Goal: Task Accomplishment & Management: Complete application form

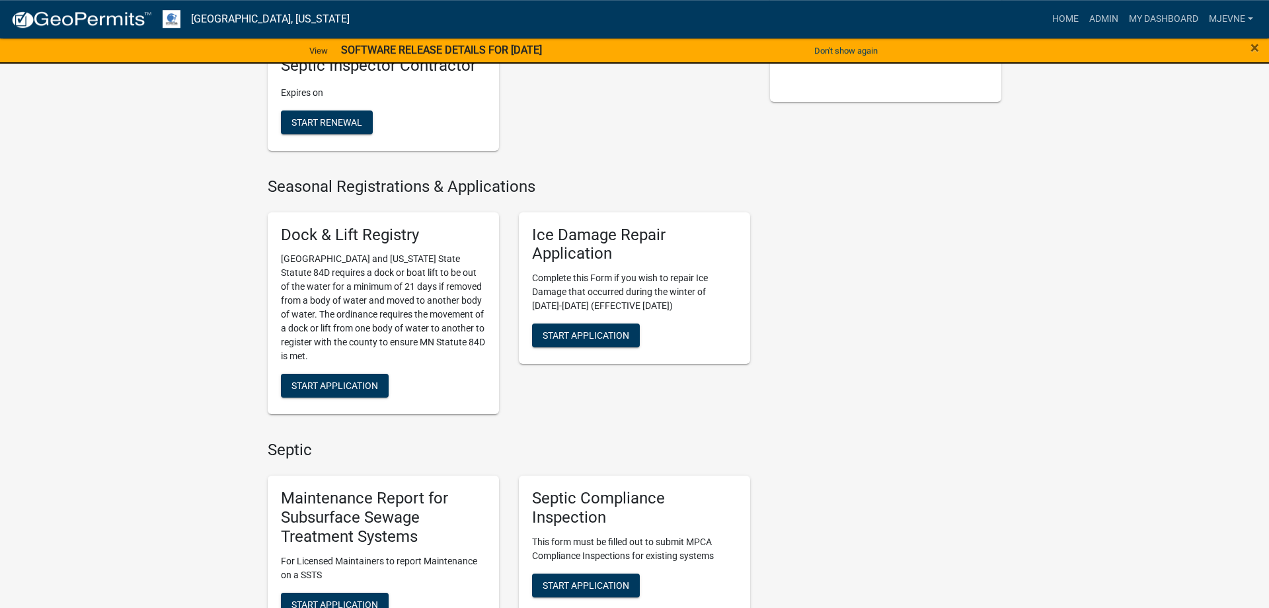
scroll to position [472, 0]
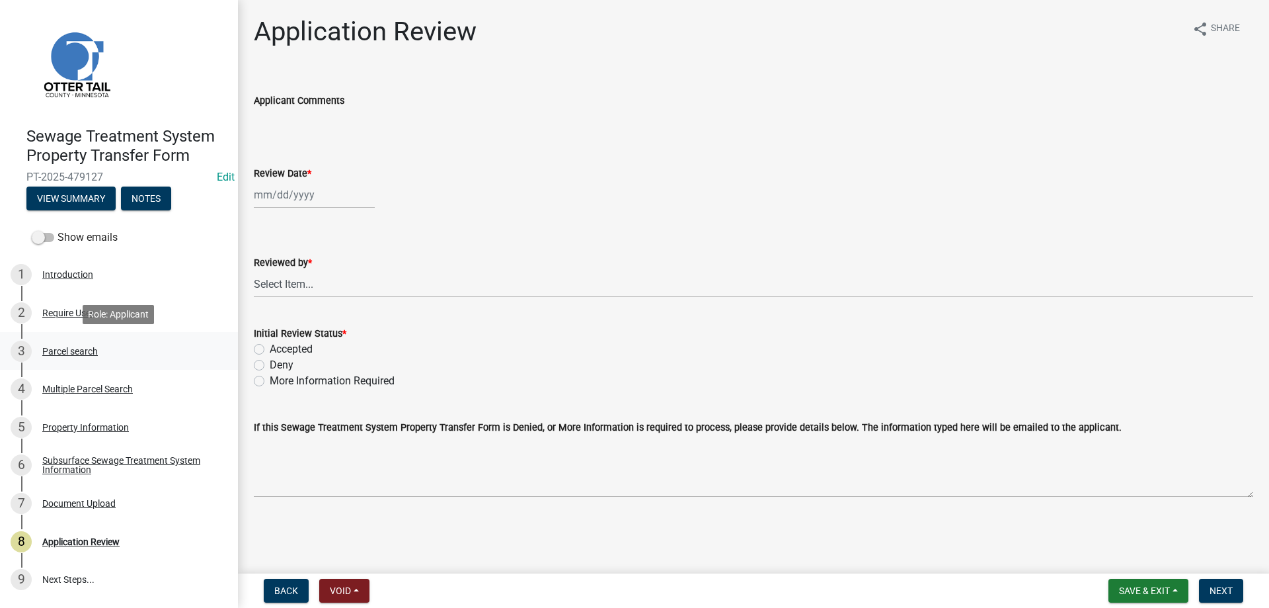
click at [60, 350] on div "Parcel search" at bounding box center [70, 350] width 56 height 9
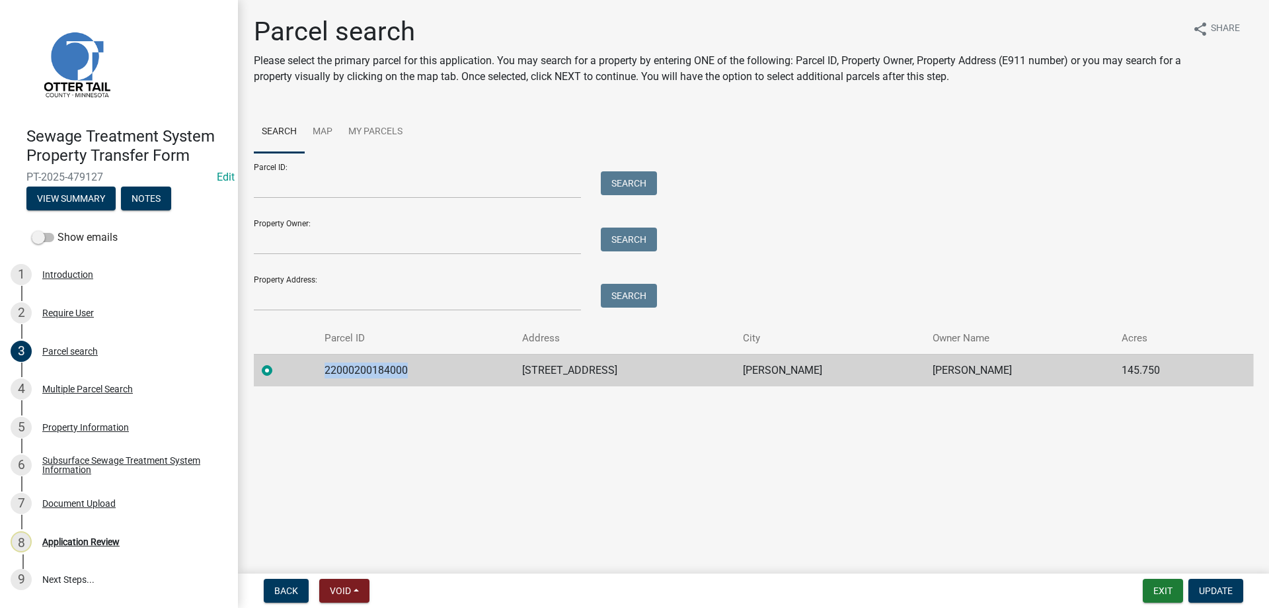
drag, startPoint x: 414, startPoint y: 372, endPoint x: 330, endPoint y: 376, distance: 84.1
click at [330, 376] on td "22000200184000" at bounding box center [415, 370] width 197 height 32
copy td "22000200184000"
click at [70, 388] on div "Multiple Parcel Search" at bounding box center [87, 388] width 91 height 9
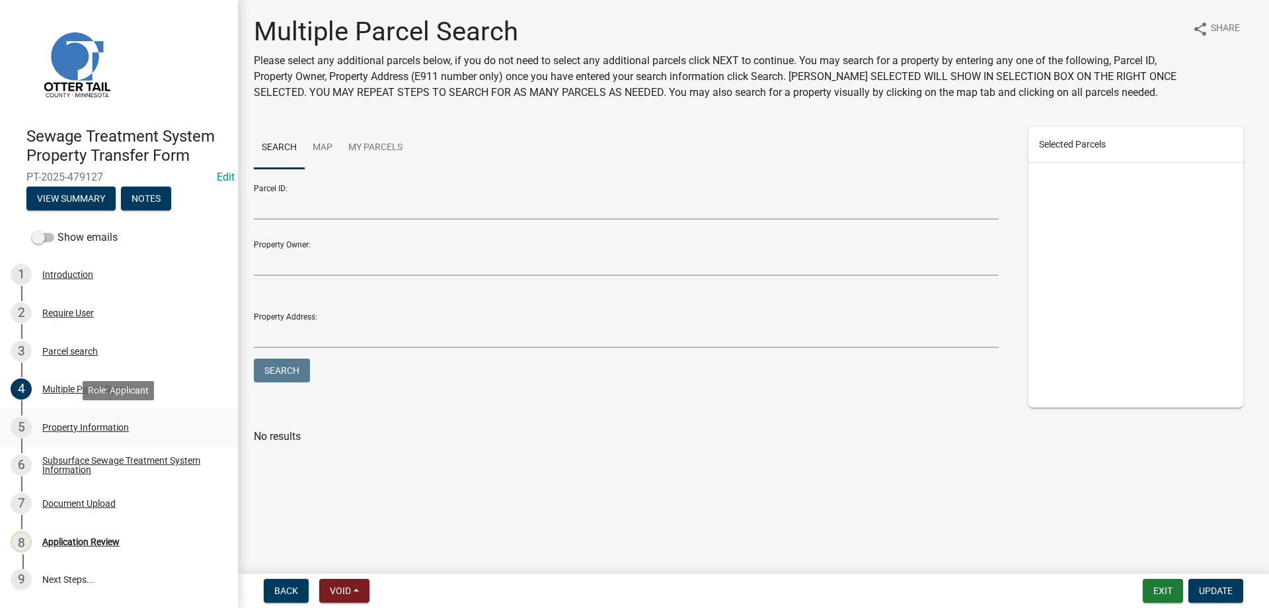
click at [69, 431] on div "Property Information" at bounding box center [85, 426] width 87 height 9
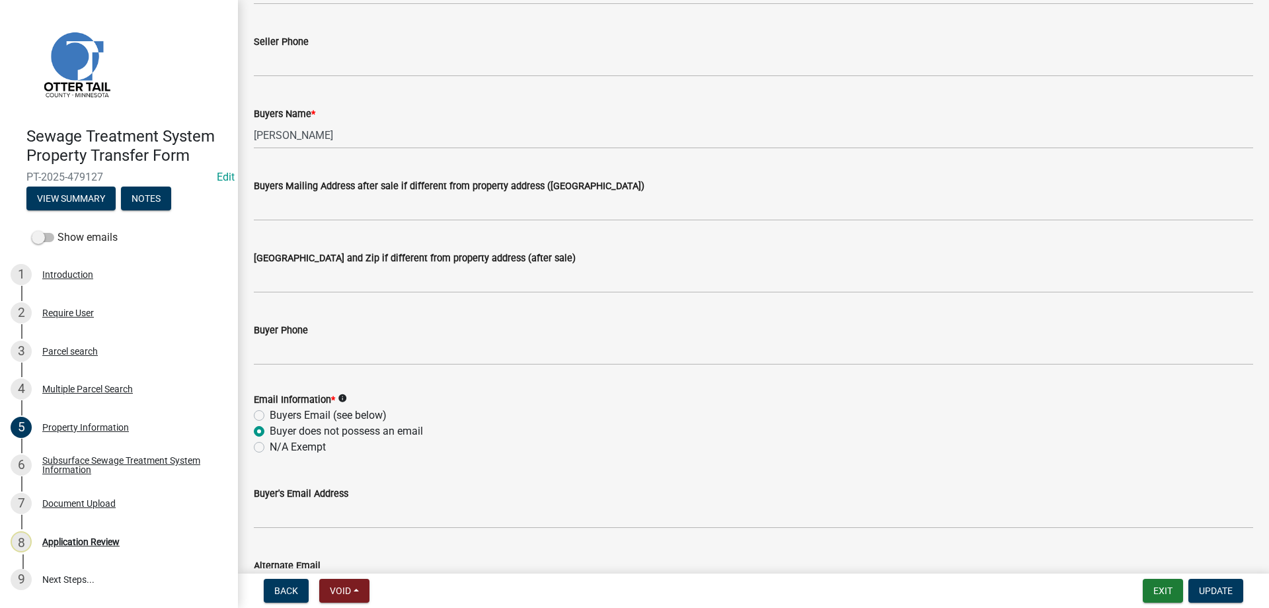
scroll to position [226, 0]
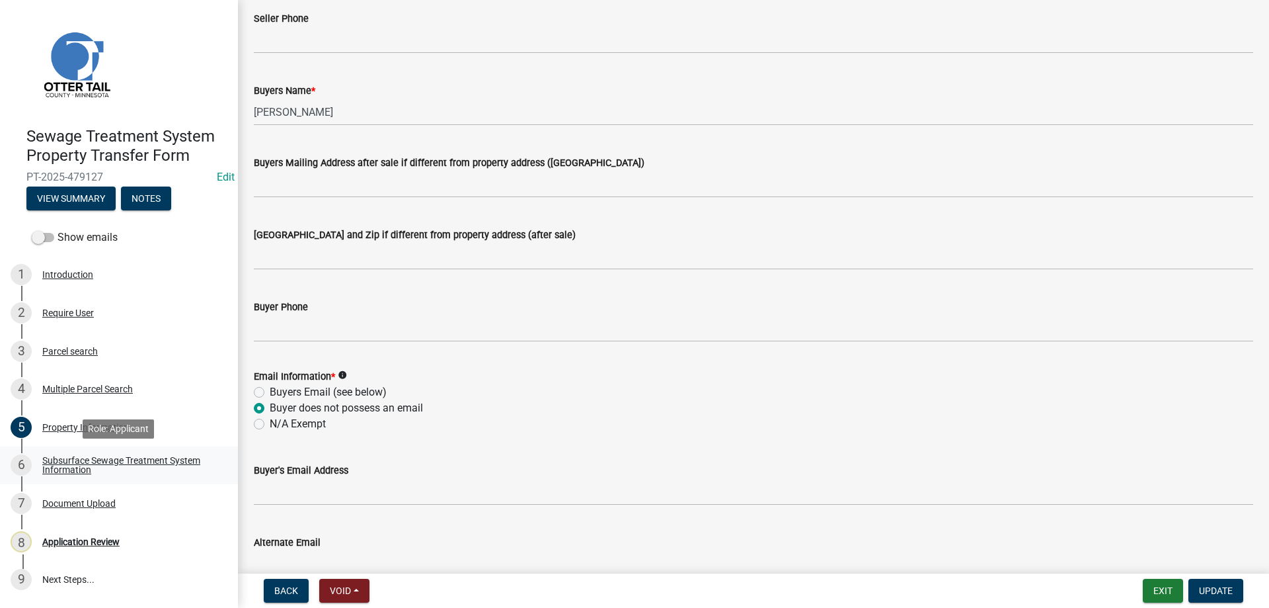
click at [69, 467] on div "Subsurface Sewage Treatment System Information" at bounding box center [129, 465] width 175 height 19
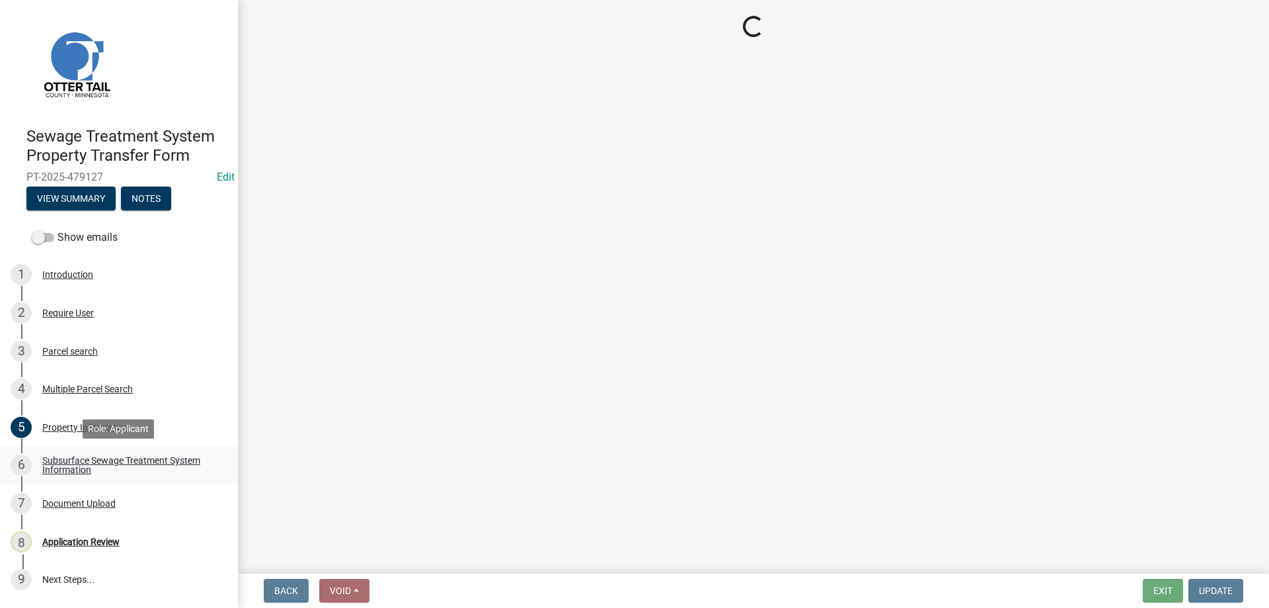
scroll to position [0, 0]
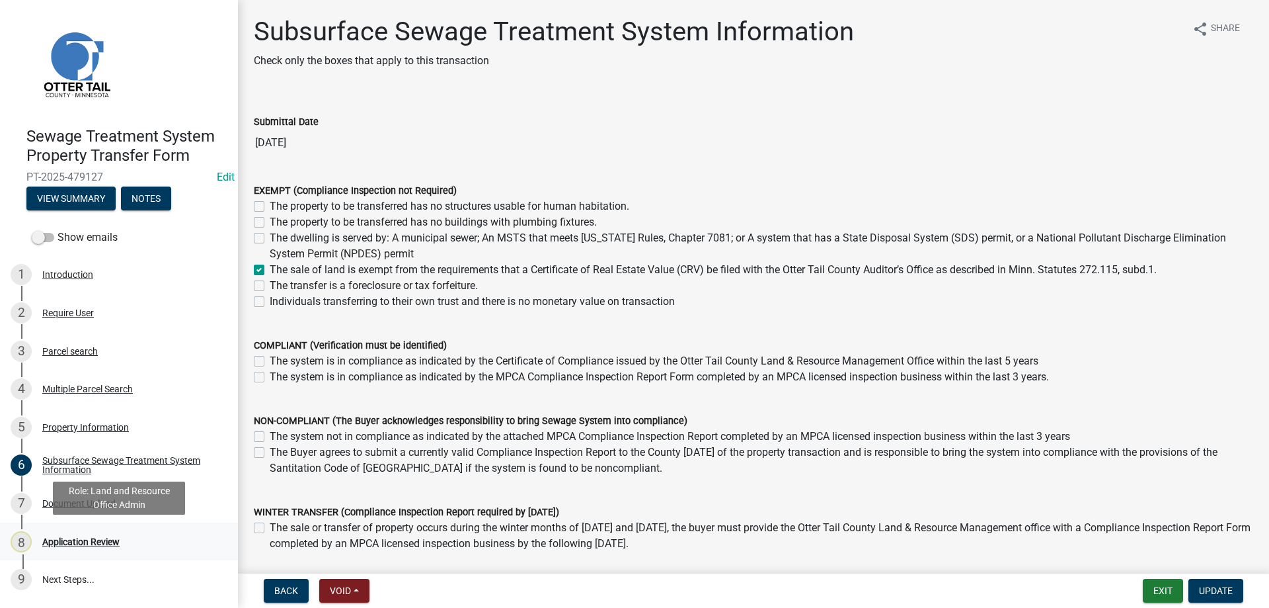
click at [65, 542] on div "Application Review" at bounding box center [80, 541] width 77 height 9
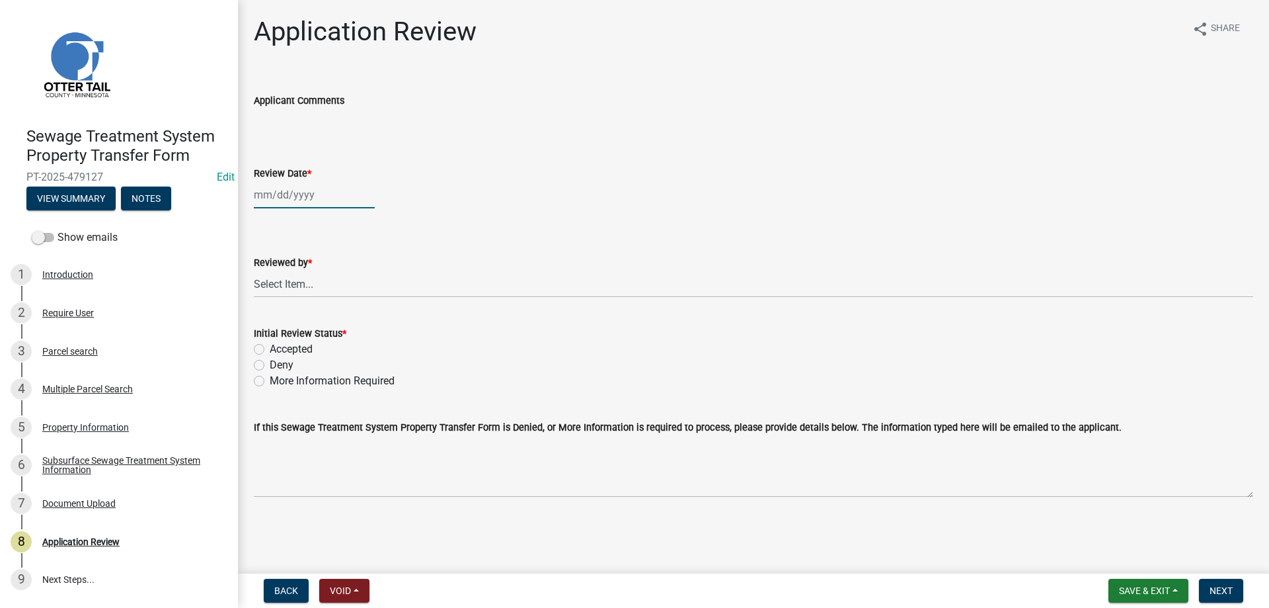
click at [303, 204] on input "Review Date *" at bounding box center [314, 194] width 121 height 27
select select "9"
select select "2025"
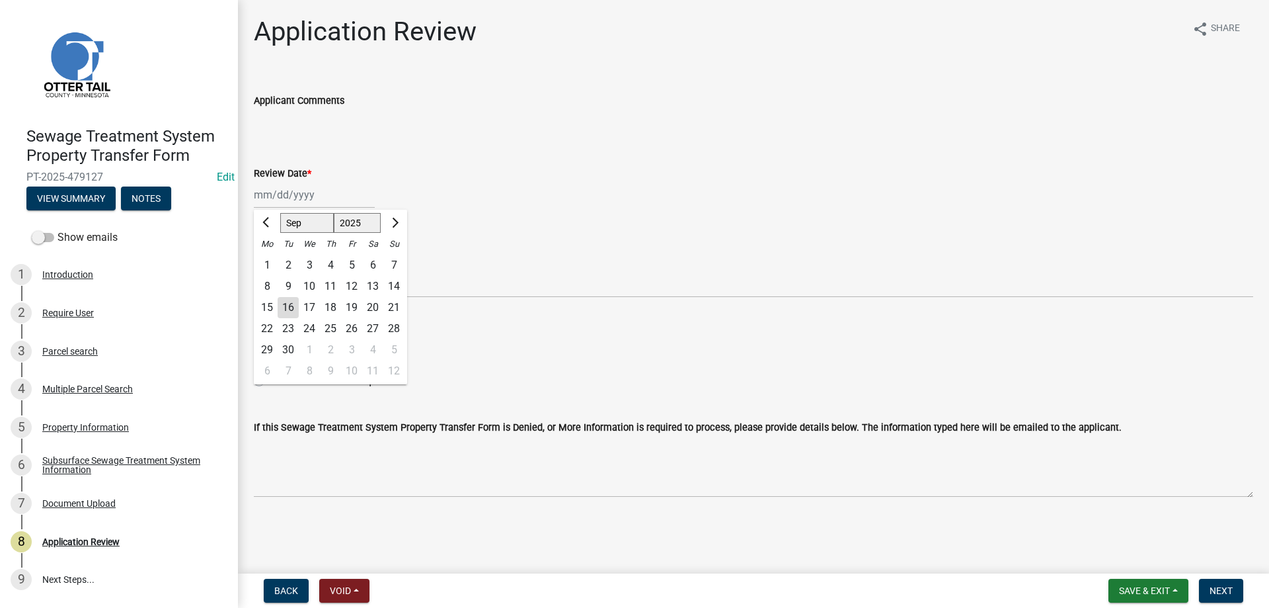
click at [287, 307] on div "16" at bounding box center [288, 307] width 21 height 21
type input "09/16/2025"
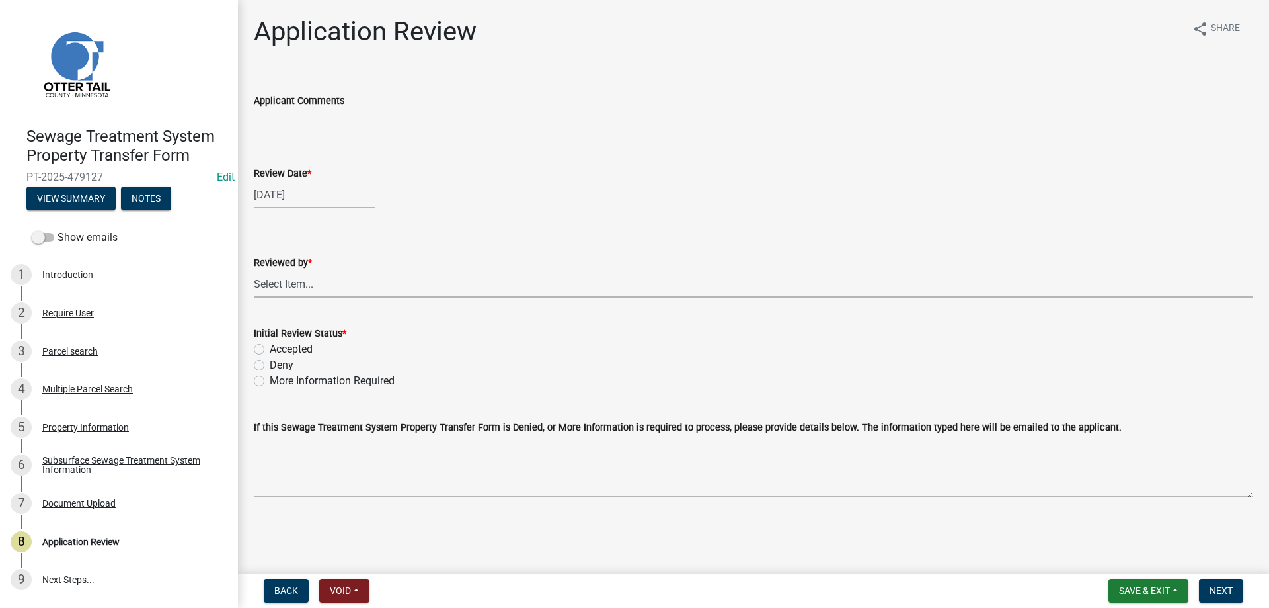
click at [254, 270] on select "Select Item... Alexis Newark Amy Busko Andrea Perales Brittany Tollefson Christ…" at bounding box center [754, 283] width 1000 height 27
click option "[PERSON_NAME]" at bounding box center [0, 0] width 0 height 0
select select "b4c12476-3918-4c31-b34d-126d47b866fd"
click at [270, 350] on label "Accepted" at bounding box center [291, 349] width 43 height 16
click at [270, 350] on input "Accepted" at bounding box center [274, 345] width 9 height 9
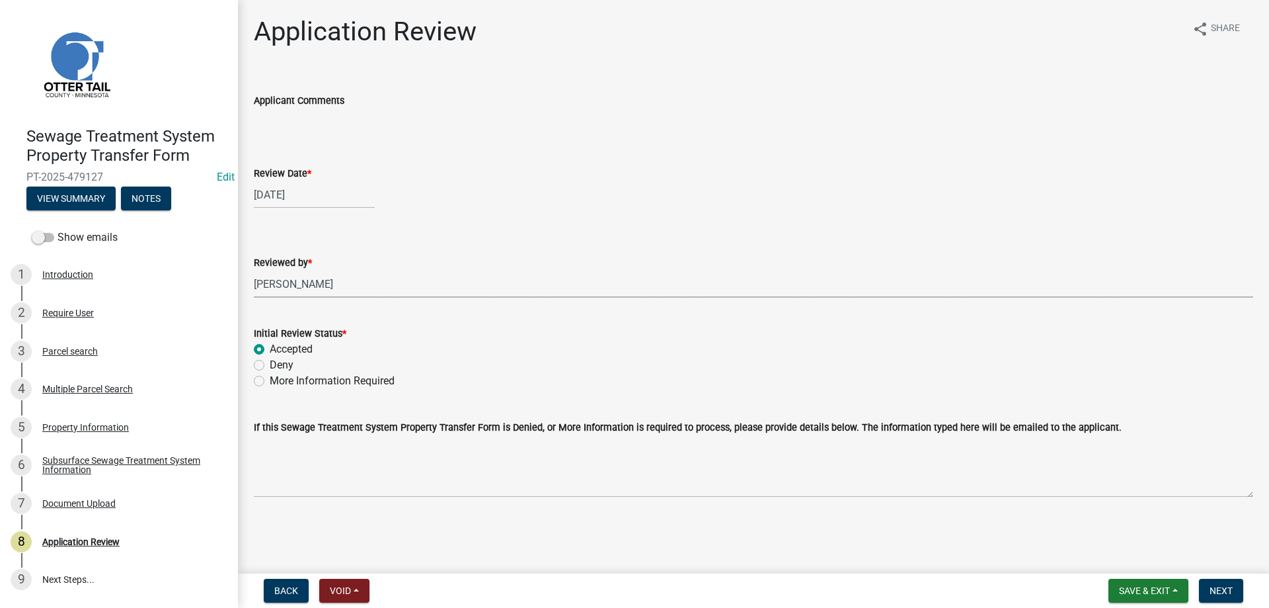
radio input "true"
click at [1209, 594] on button "Next" at bounding box center [1221, 590] width 44 height 24
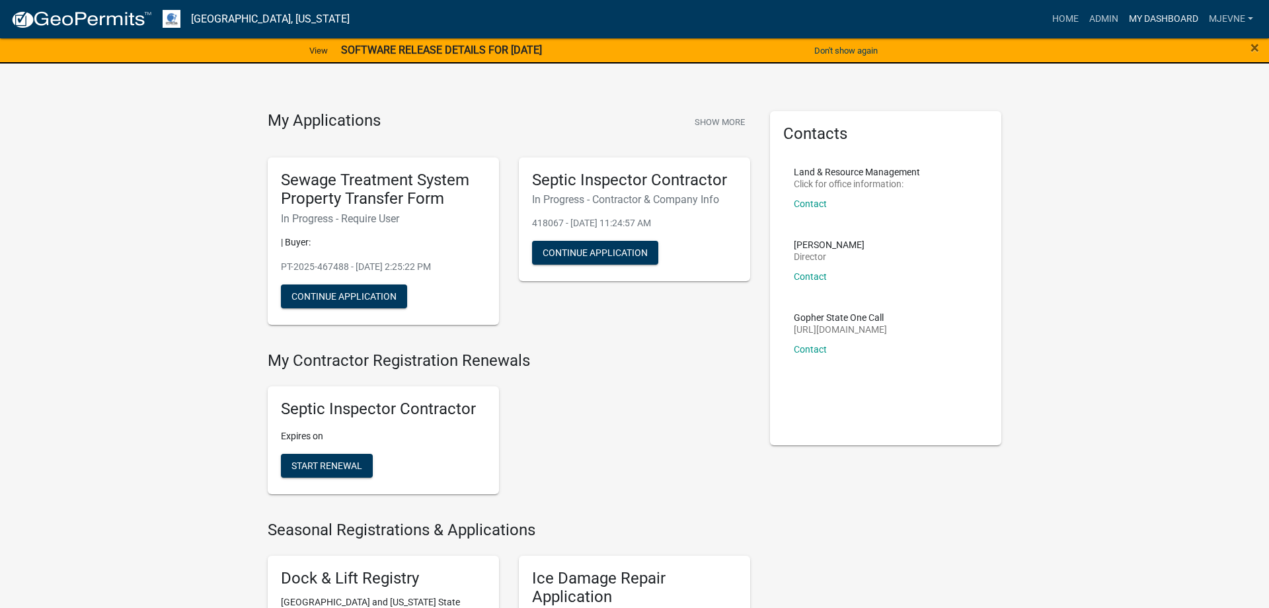
click at [1158, 14] on link "My Dashboard" at bounding box center [1164, 19] width 80 height 25
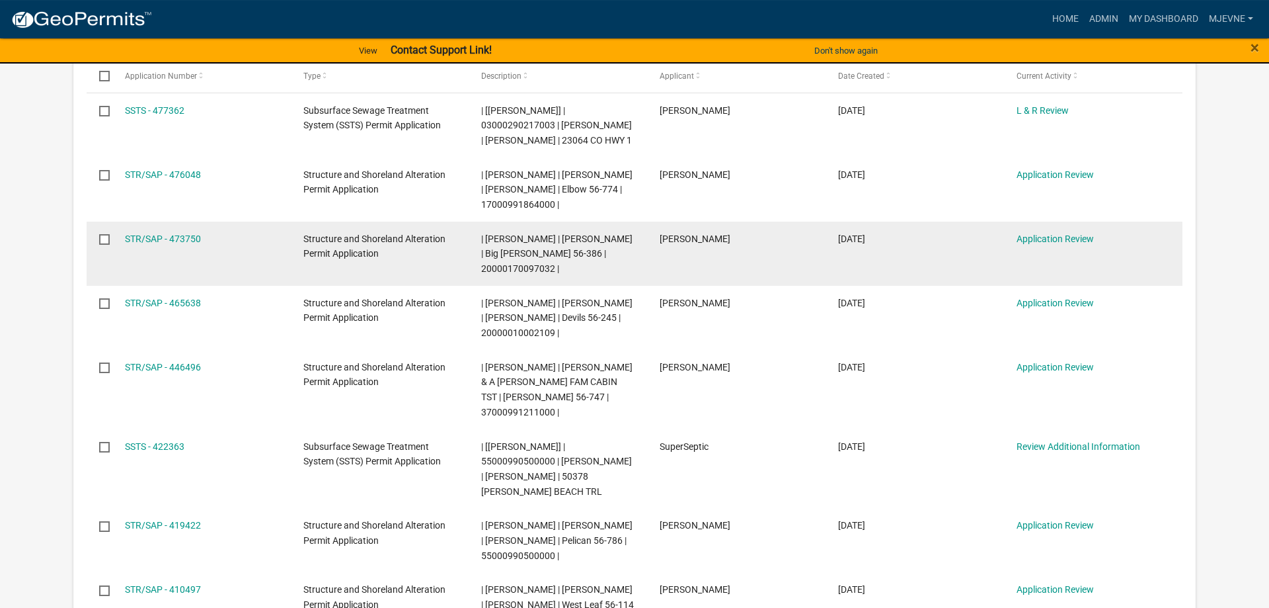
scroll to position [337, 0]
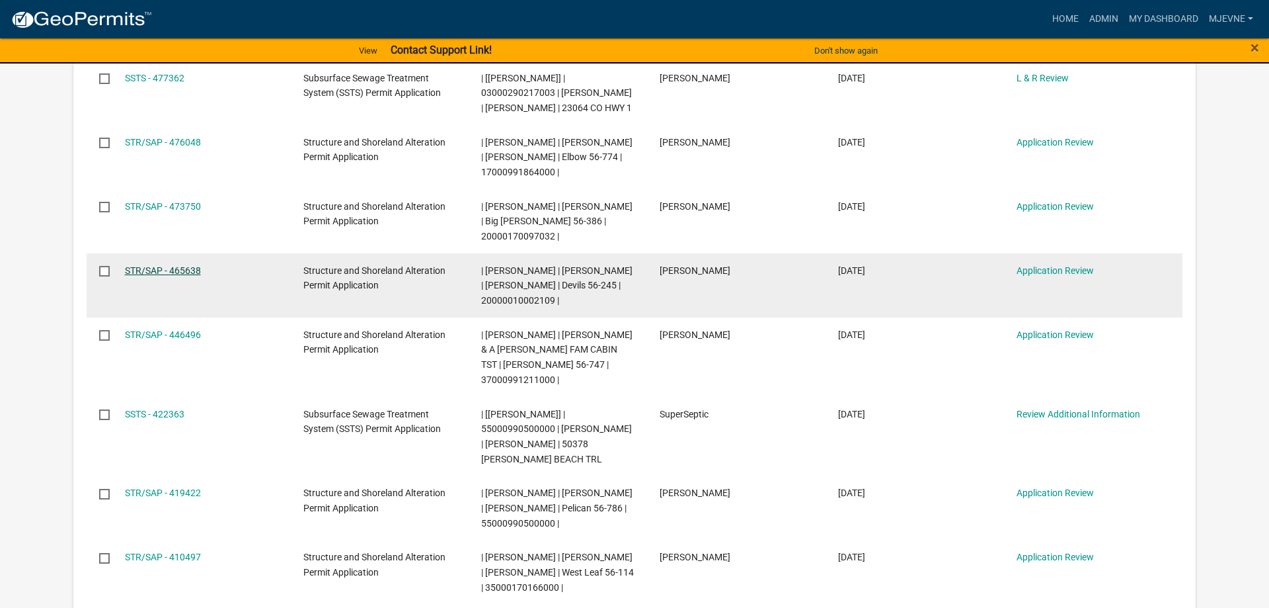
click at [145, 270] on link "STR/SAP - 465638" at bounding box center [163, 270] width 76 height 11
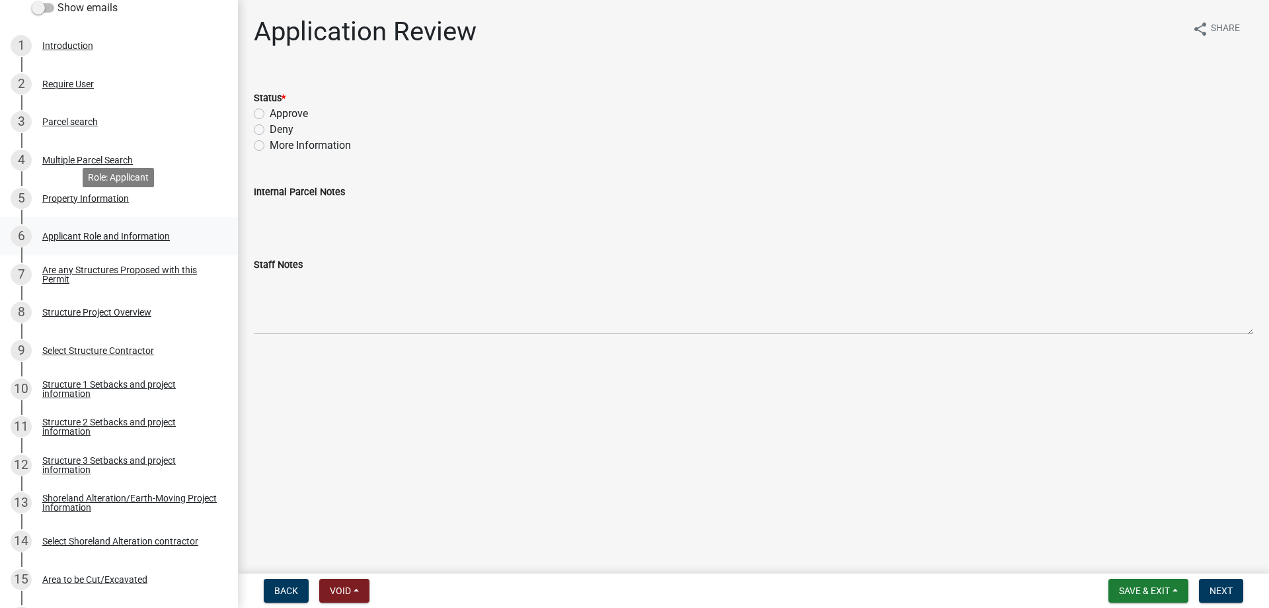
scroll to position [270, 0]
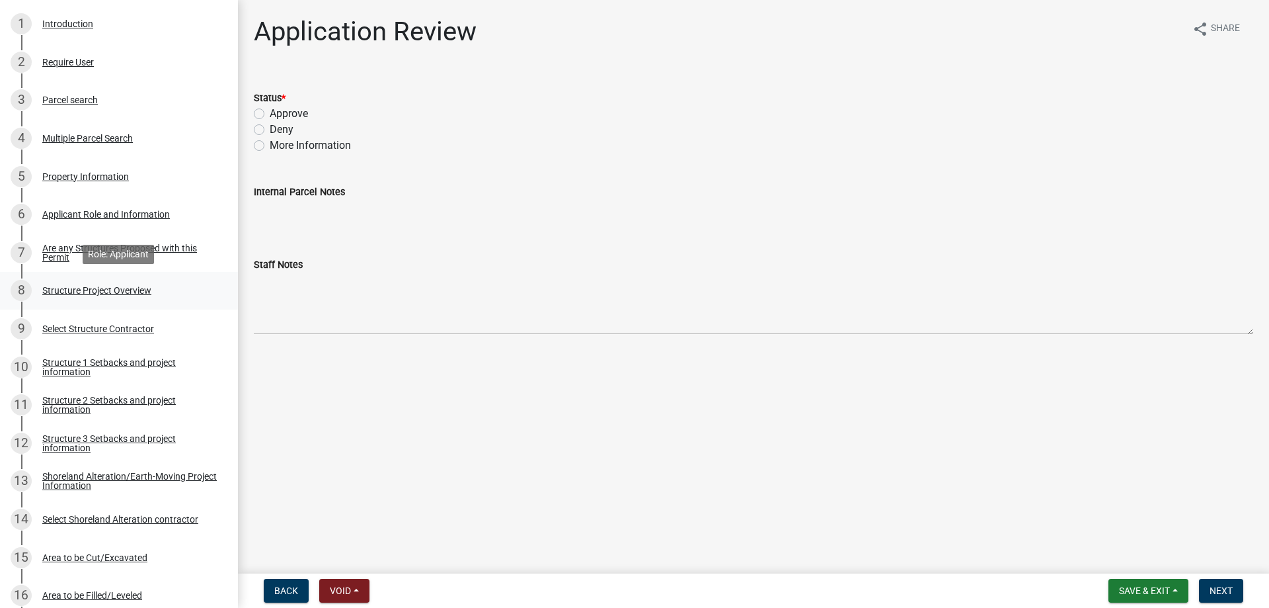
click at [97, 291] on div "Structure Project Overview" at bounding box center [96, 290] width 109 height 9
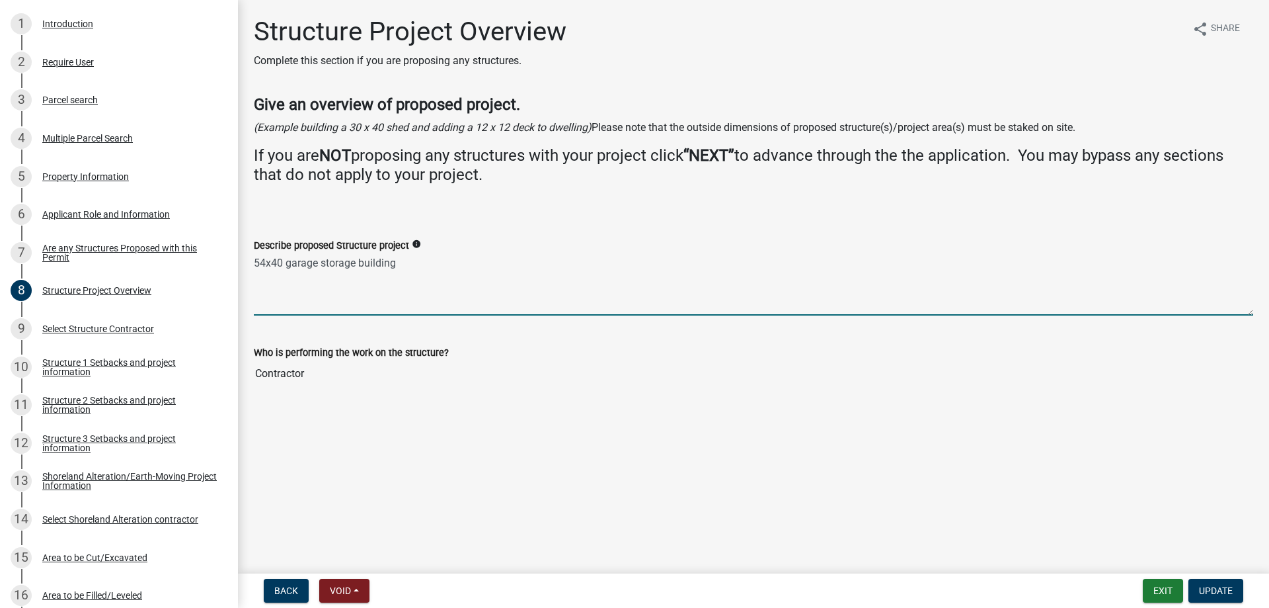
drag, startPoint x: 271, startPoint y: 264, endPoint x: 417, endPoint y: 265, distance: 145.5
click at [417, 265] on textarea "54x40 garage storage building" at bounding box center [754, 284] width 1000 height 62
type textarea "54x35 dwelling/shop"
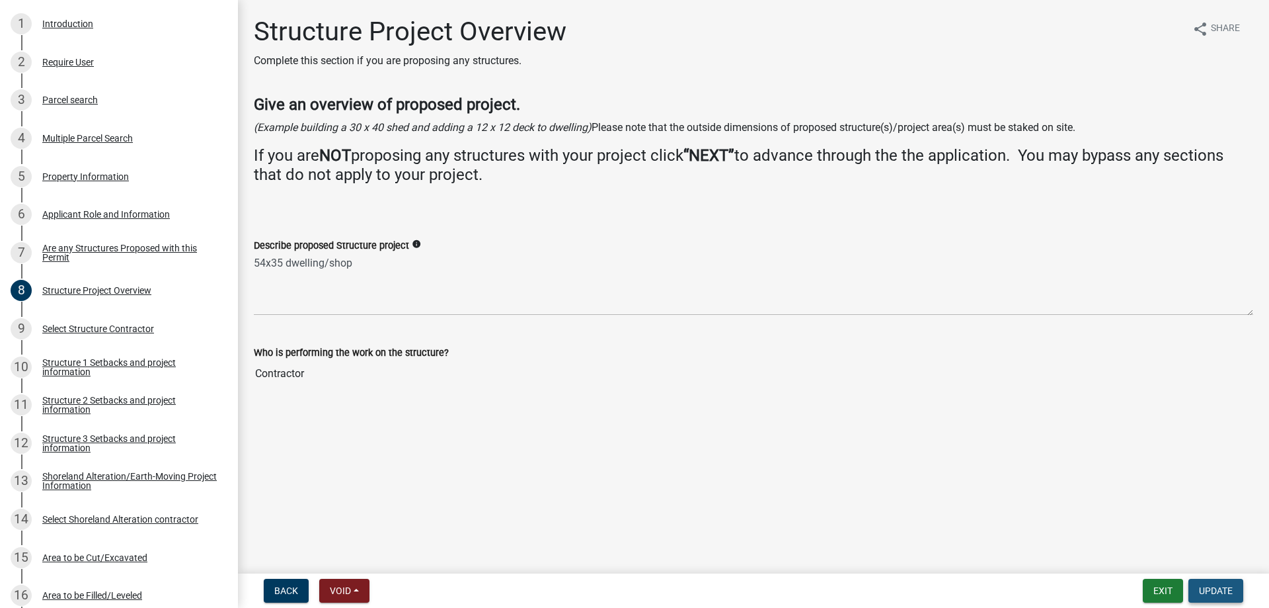
click at [1214, 590] on span "Update" at bounding box center [1216, 590] width 34 height 11
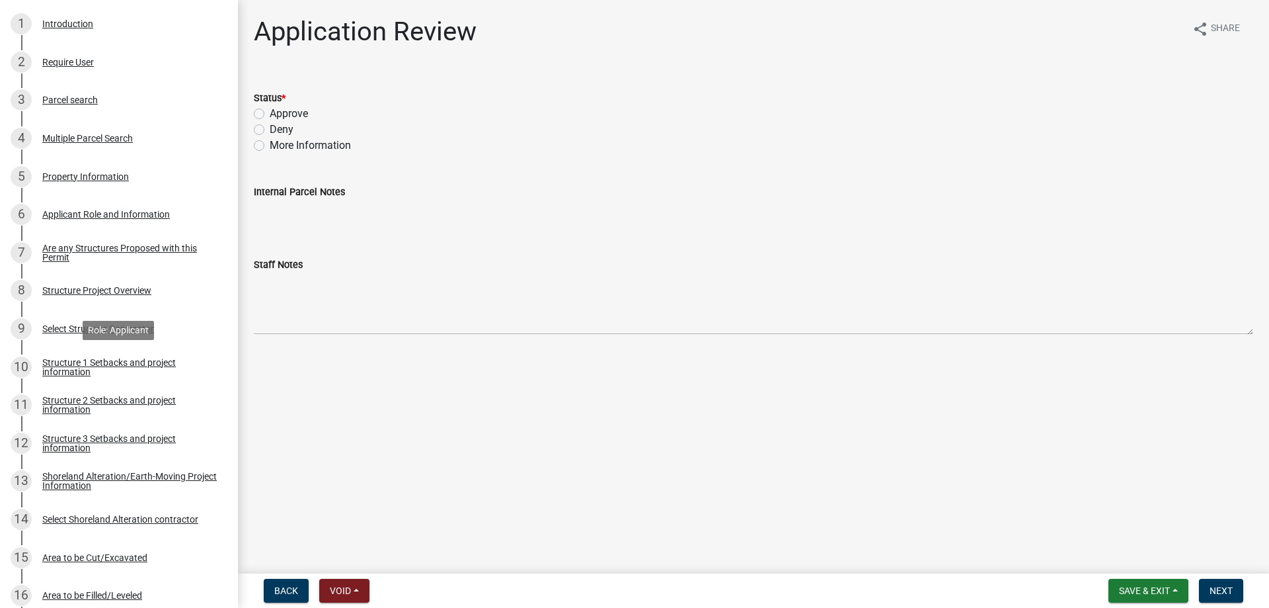
click at [98, 363] on div "Structure 1 Setbacks and project information" at bounding box center [129, 367] width 175 height 19
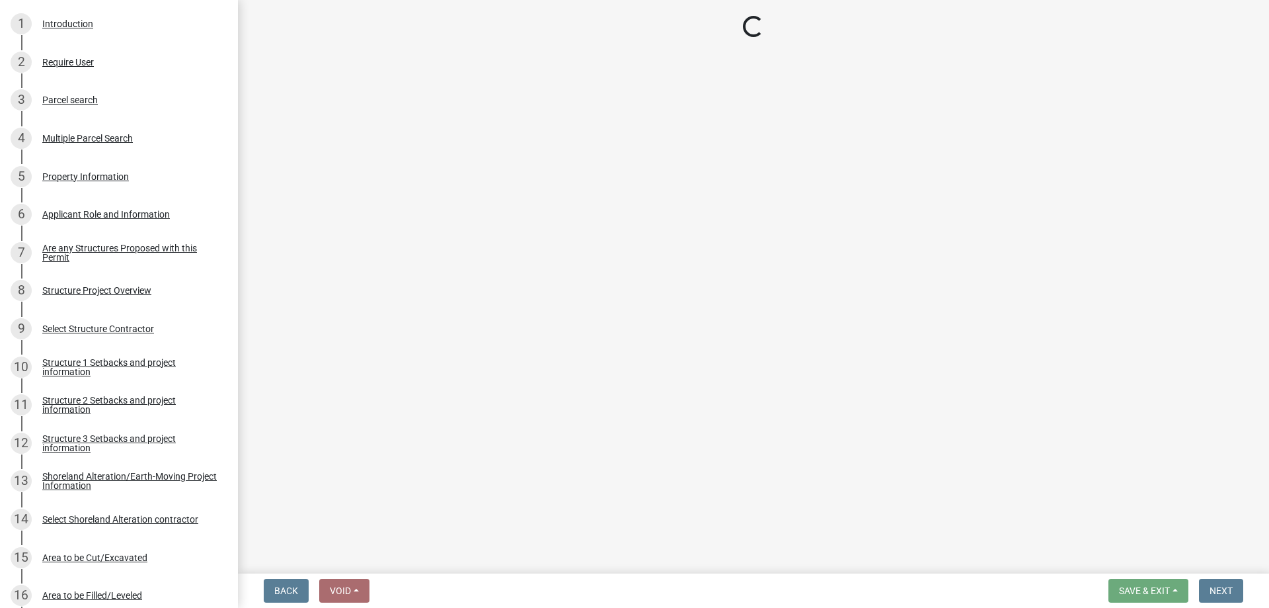
select select "c185e313-3403-4239-bd61-bb563c58a77a"
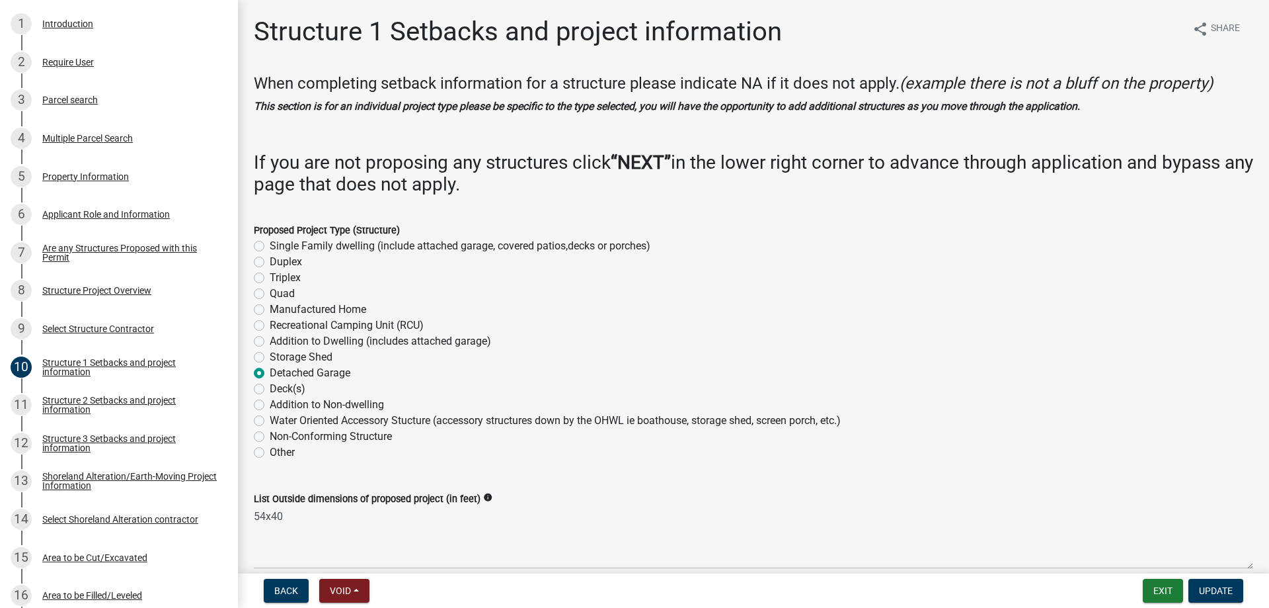
click at [270, 245] on label "Single Family dwelling (include attached garage, covered patios,decks or porche…" at bounding box center [460, 246] width 381 height 16
click at [270, 245] on input "Single Family dwelling (include attached garage, covered patios,decks or porche…" at bounding box center [274, 242] width 9 height 9
radio input "true"
click at [270, 451] on label "Other" at bounding box center [282, 452] width 25 height 16
click at [270, 451] on input "Other" at bounding box center [274, 448] width 9 height 9
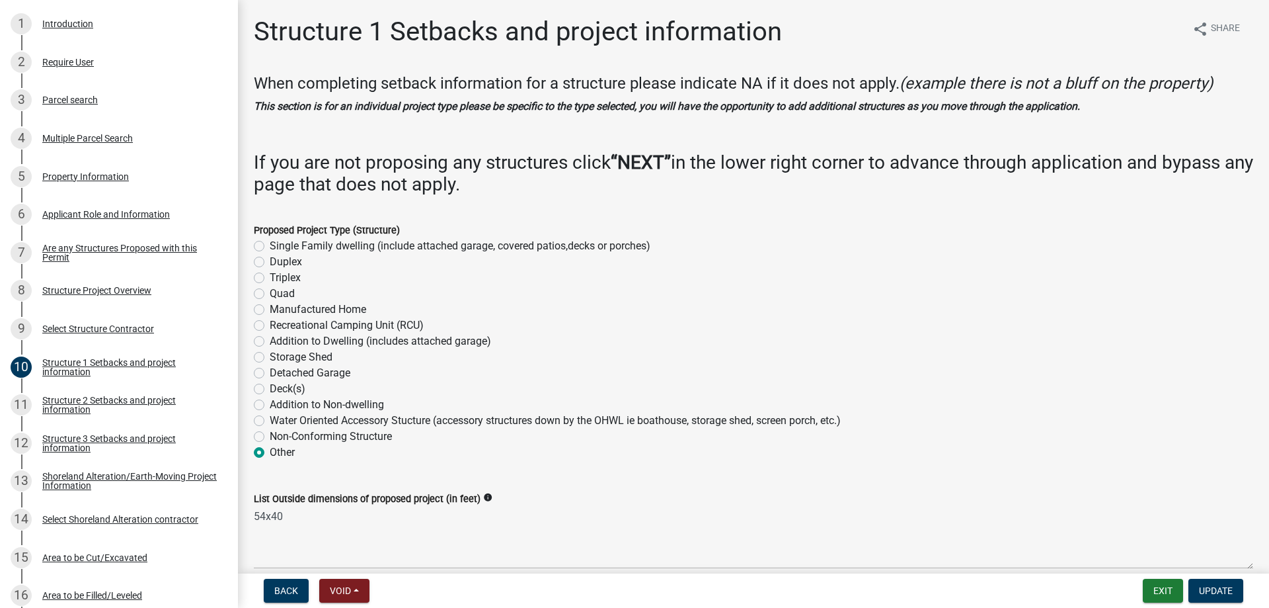
radio input "true"
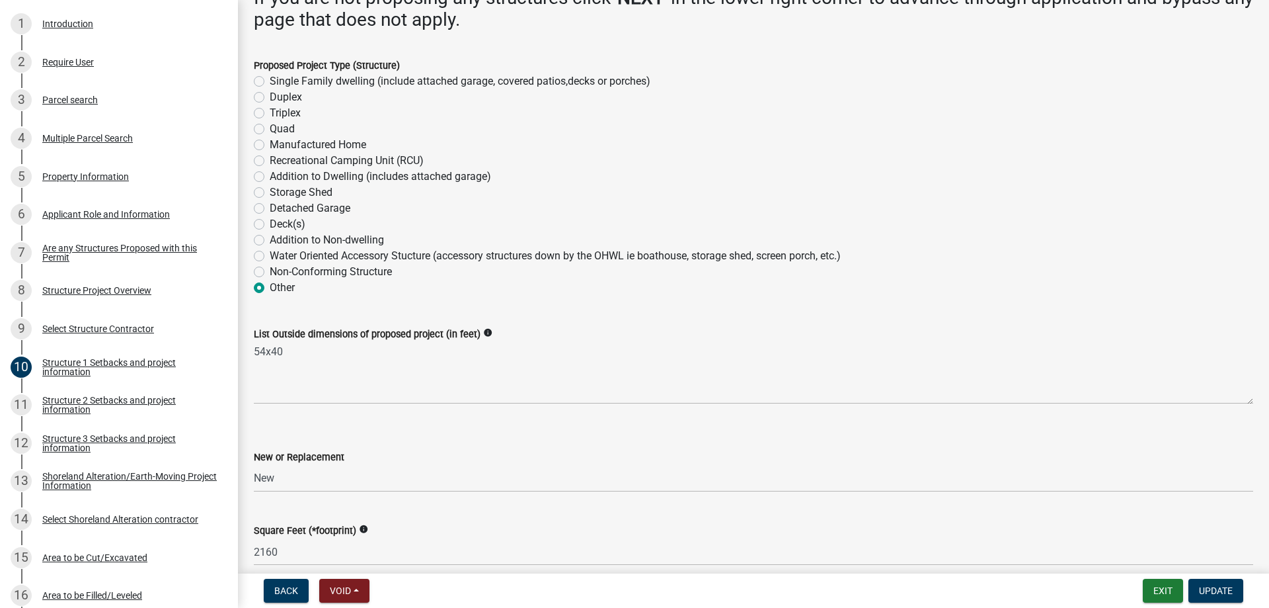
scroll to position [226, 0]
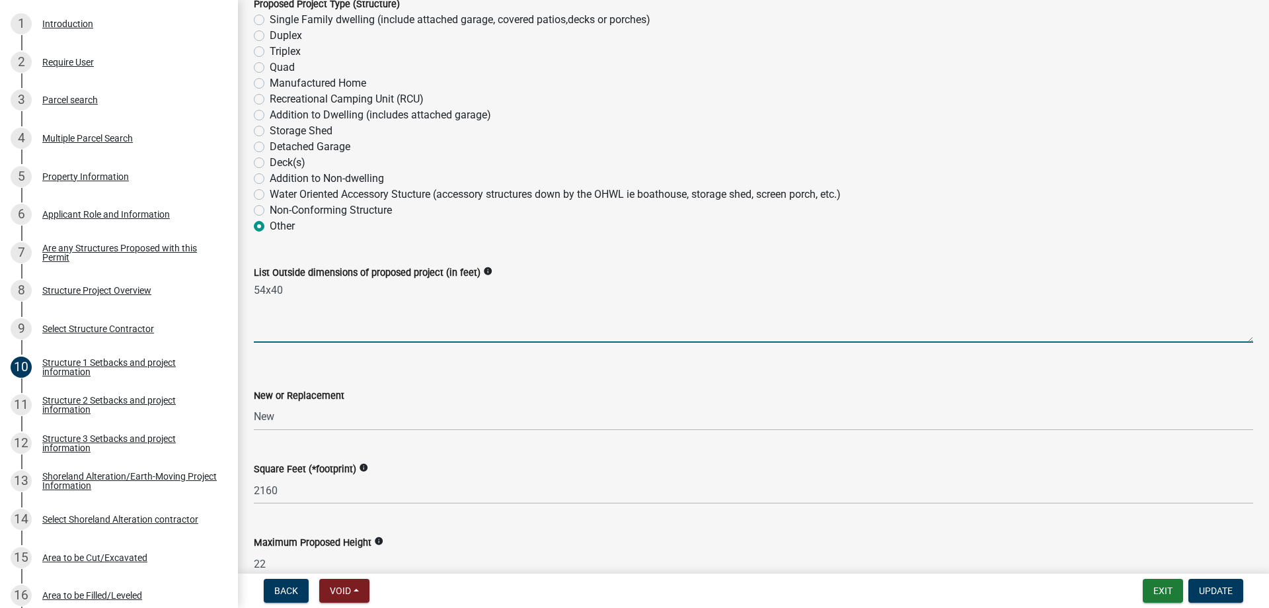
drag, startPoint x: 285, startPoint y: 290, endPoint x: 272, endPoint y: 290, distance: 12.6
click at [272, 290] on textarea "54x40" at bounding box center [754, 311] width 1000 height 62
type textarea "54x35"
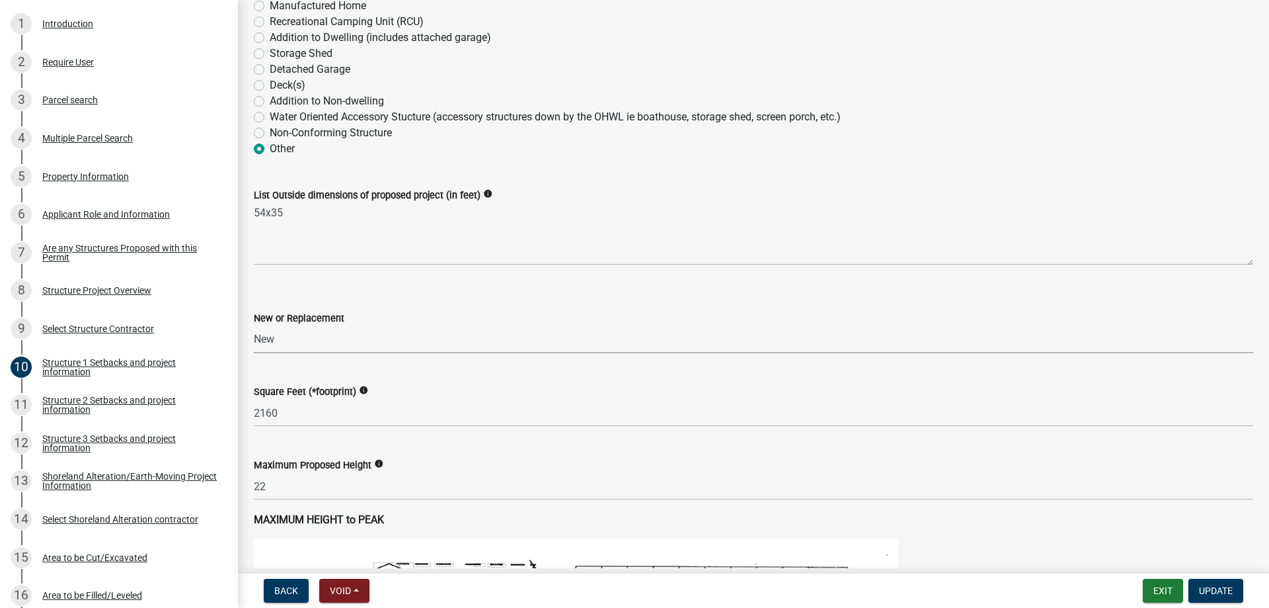
scroll to position [377, 0]
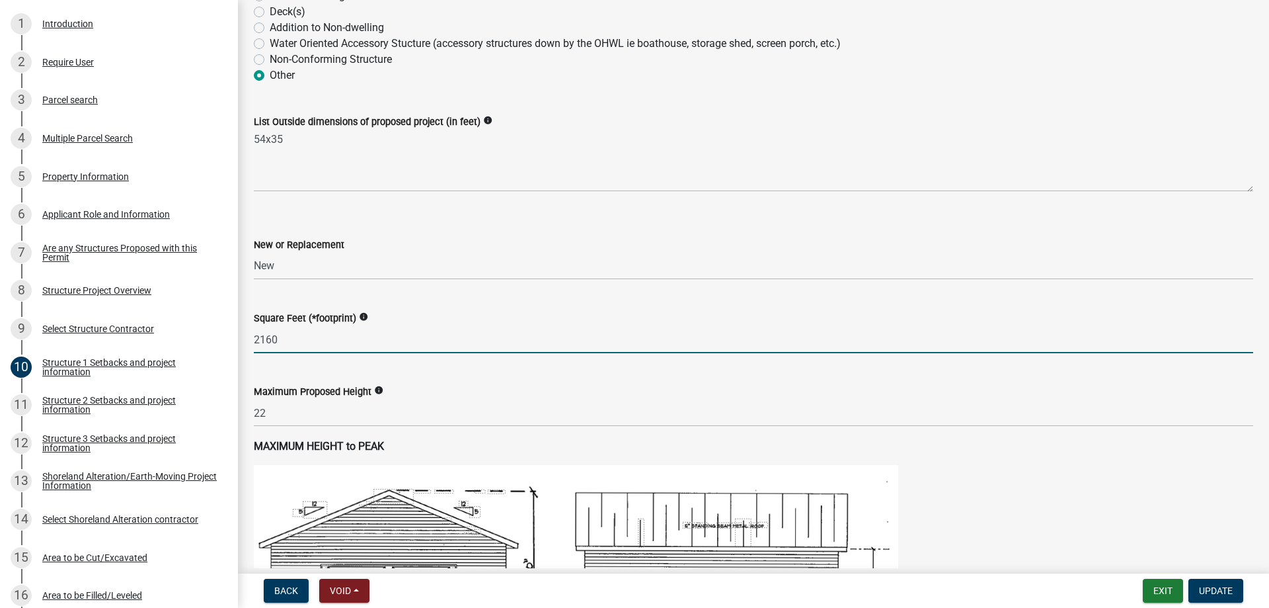
drag, startPoint x: 297, startPoint y: 344, endPoint x: 219, endPoint y: 348, distance: 78.1
click at [254, 348] on input "2160" at bounding box center [754, 339] width 1000 height 27
type input "1890"
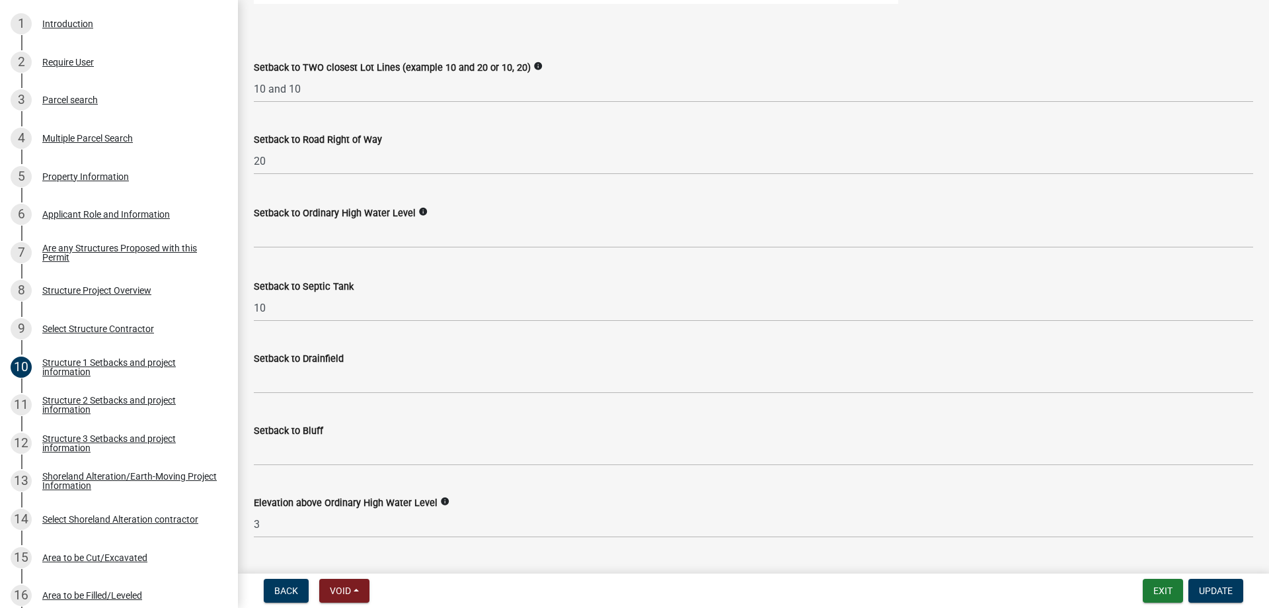
scroll to position [1055, 0]
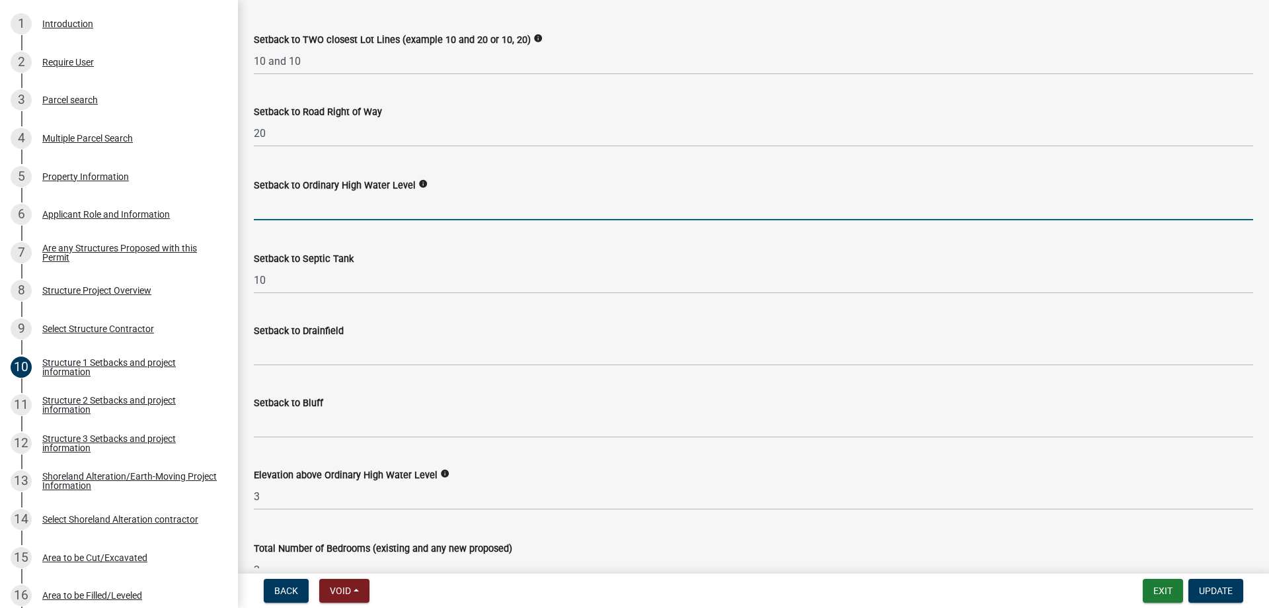
click at [266, 206] on input "text" at bounding box center [754, 206] width 1000 height 27
click at [288, 219] on input "text" at bounding box center [754, 206] width 1000 height 27
type input "120"
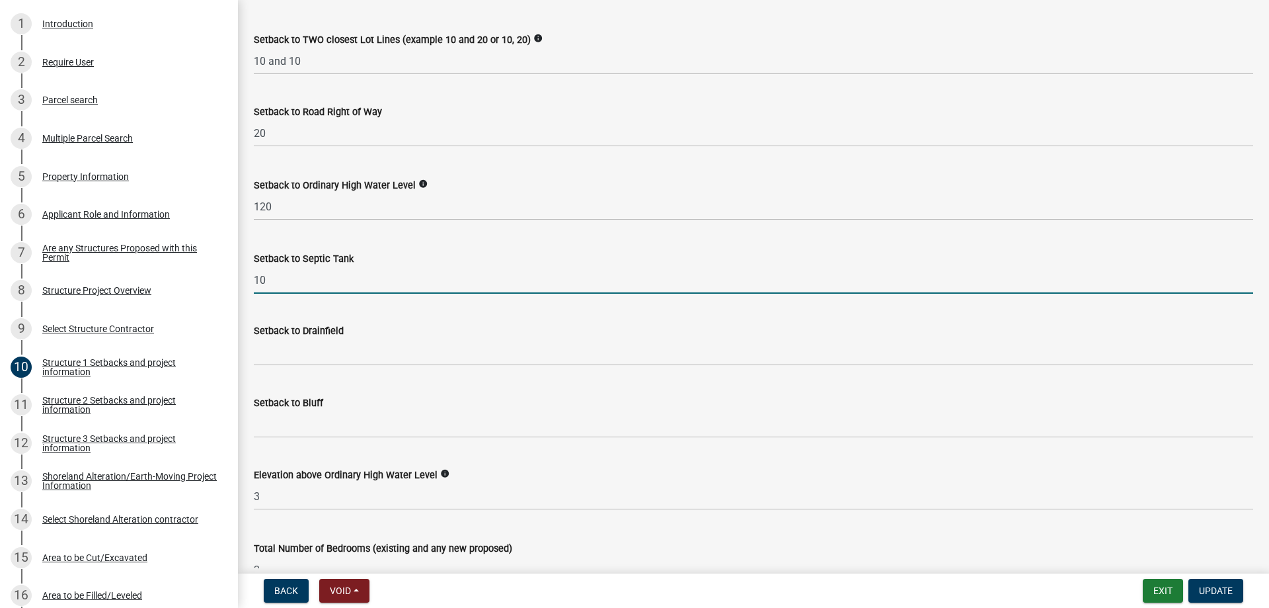
drag, startPoint x: 274, startPoint y: 282, endPoint x: 248, endPoint y: 280, distance: 25.8
click at [254, 280] on input "10" at bounding box center [754, 279] width 1000 height 27
type input "60"
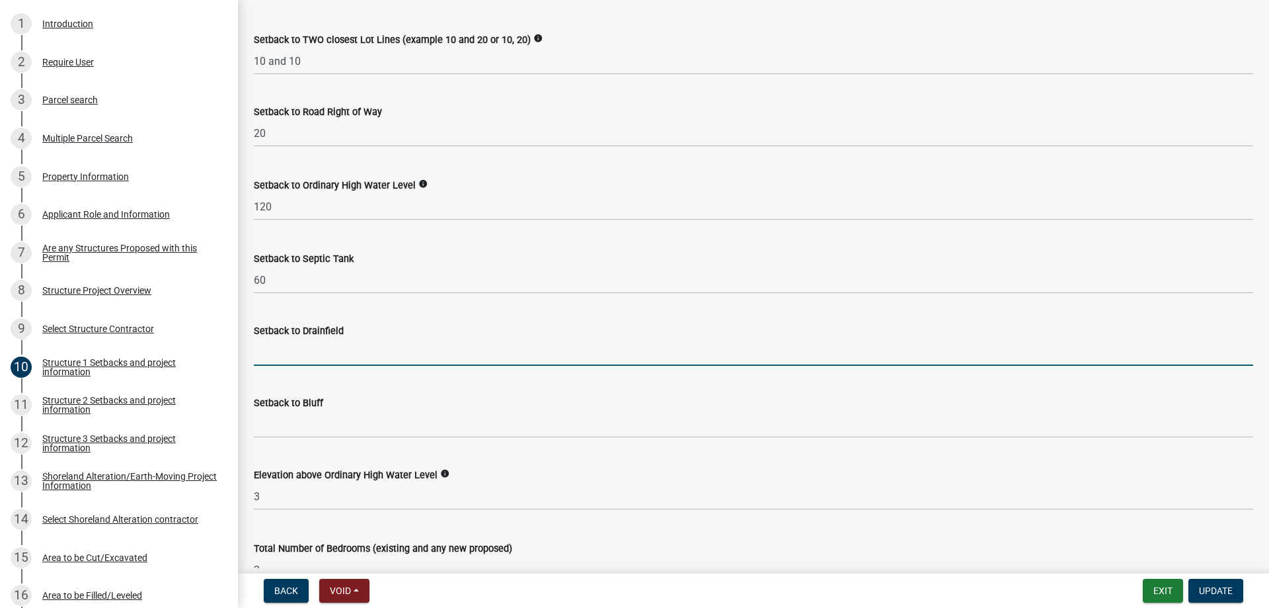
click at [293, 352] on input "Setback to Drainfield" at bounding box center [754, 351] width 1000 height 27
type input "NA"
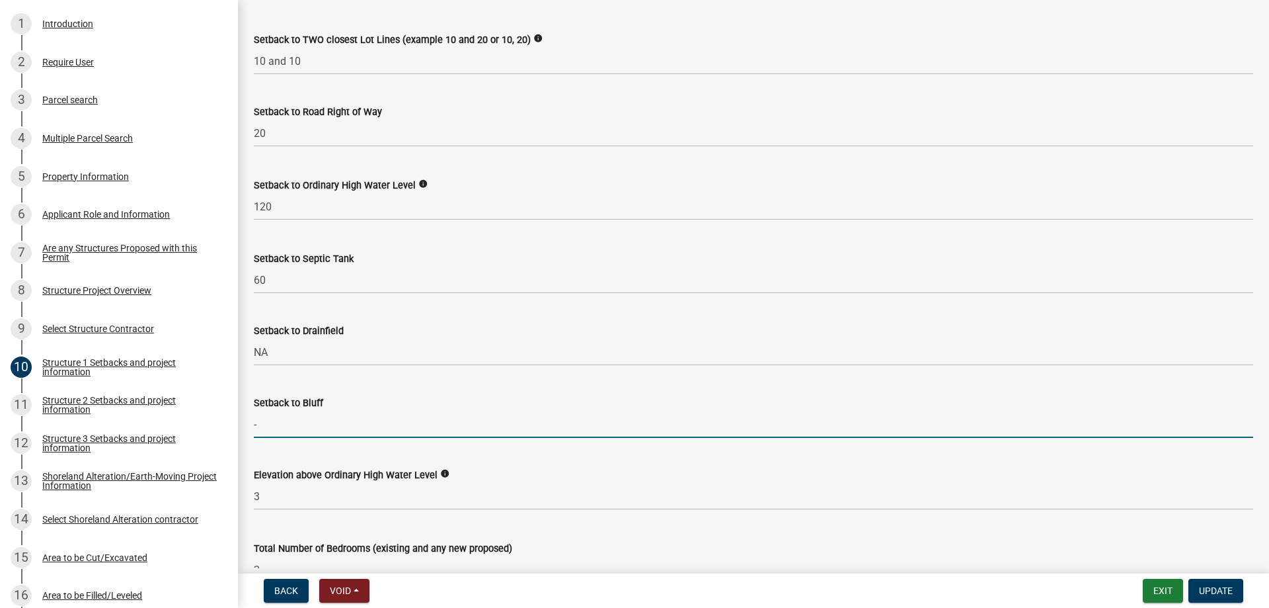
type input "-"
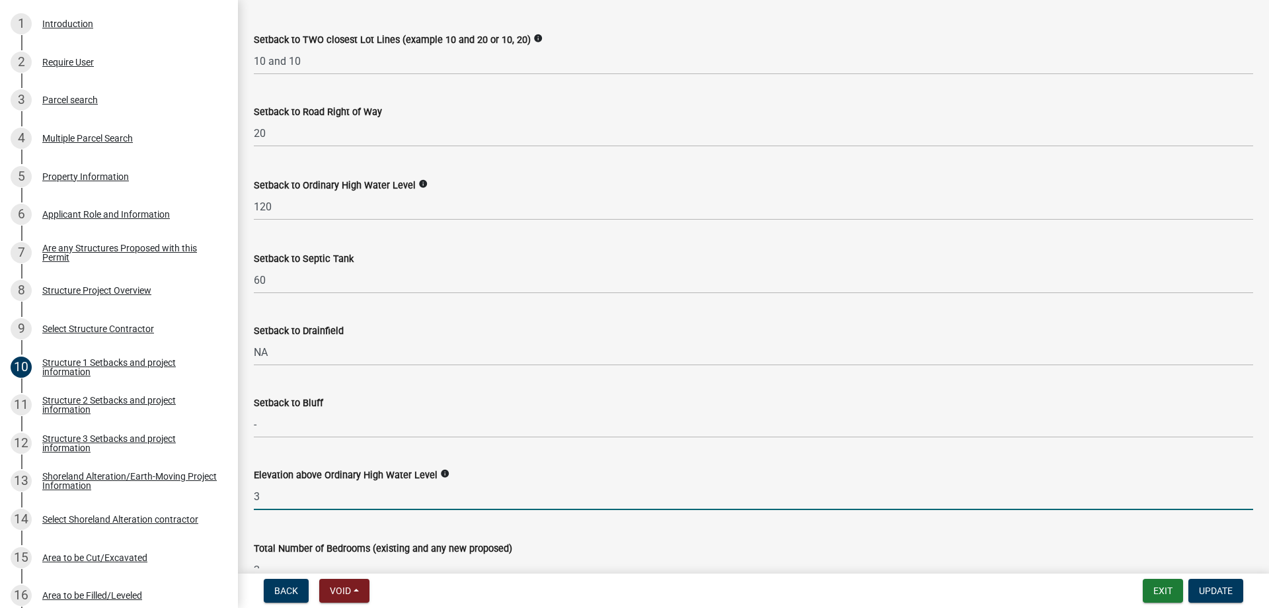
click at [298, 500] on input "3" at bounding box center [754, 496] width 1000 height 27
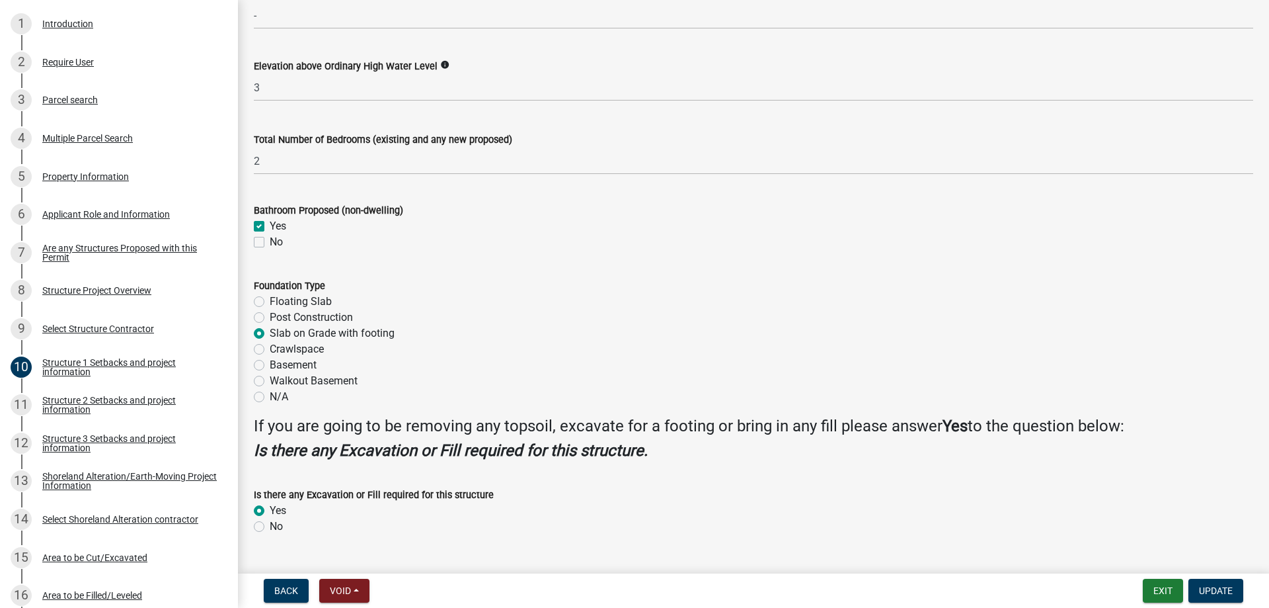
scroll to position [1493, 0]
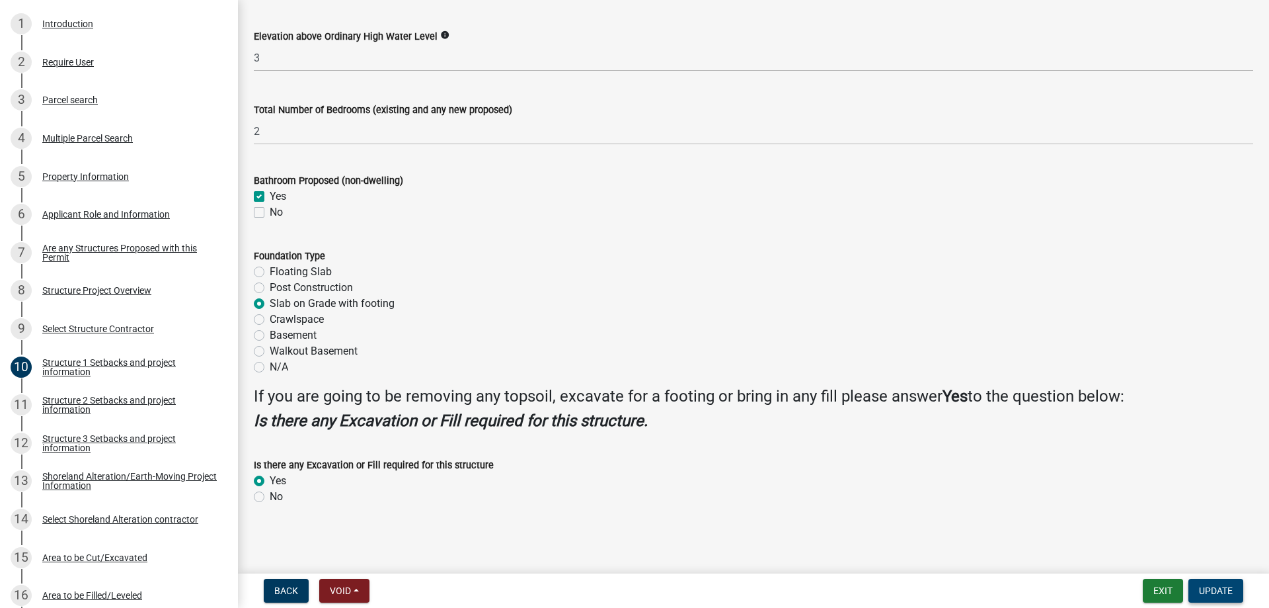
click at [1216, 586] on span "Update" at bounding box center [1216, 590] width 34 height 11
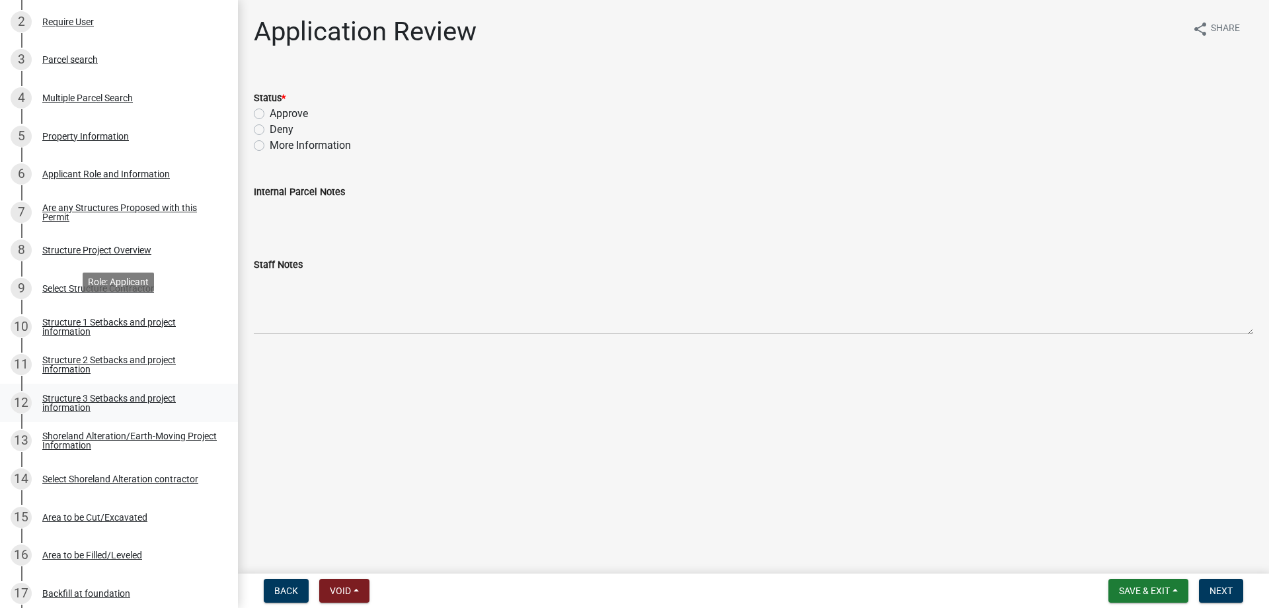
scroll to position [337, 0]
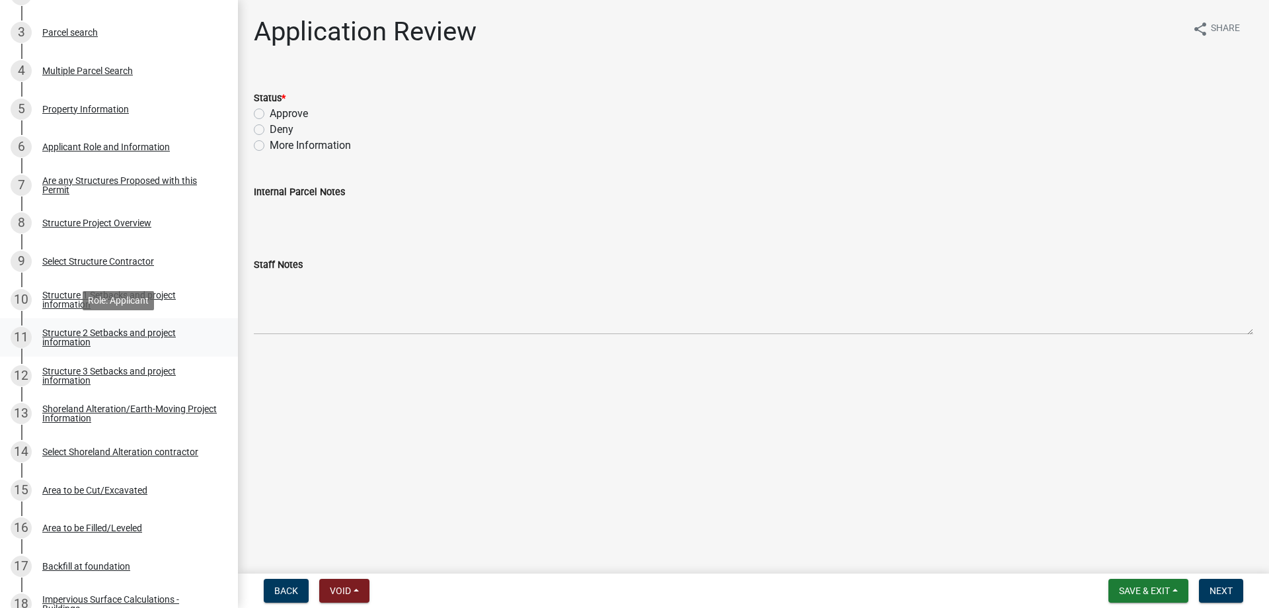
click at [71, 337] on div "Structure 2 Setbacks and project information" at bounding box center [129, 337] width 175 height 19
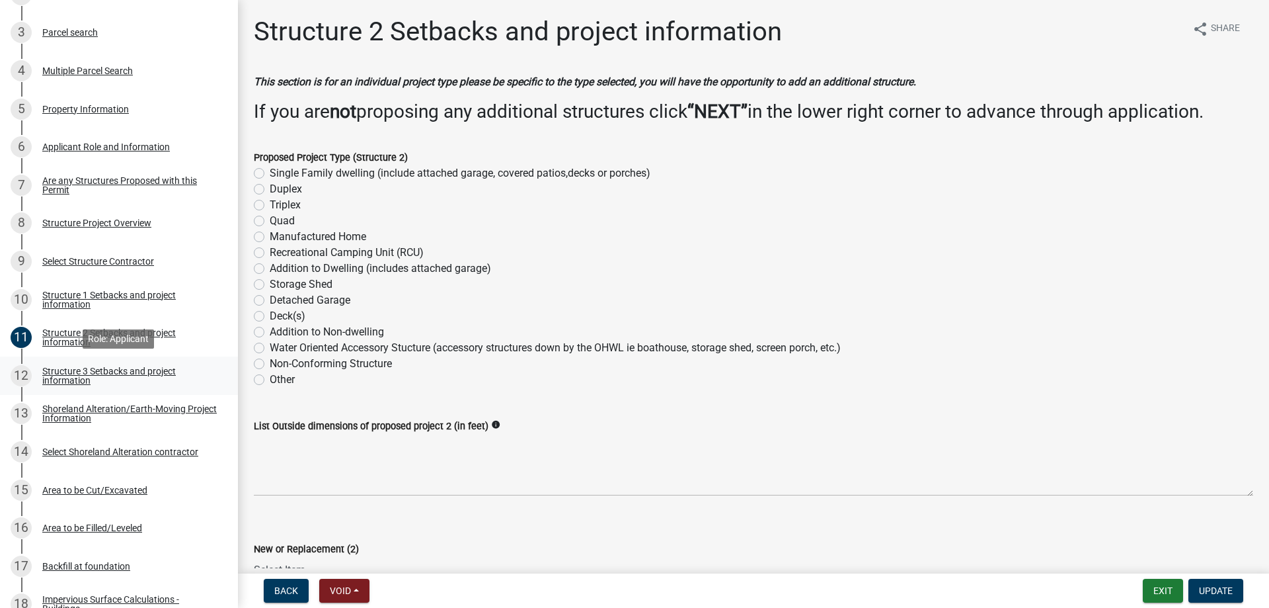
click at [68, 379] on div "Structure 3 Setbacks and project information" at bounding box center [129, 375] width 175 height 19
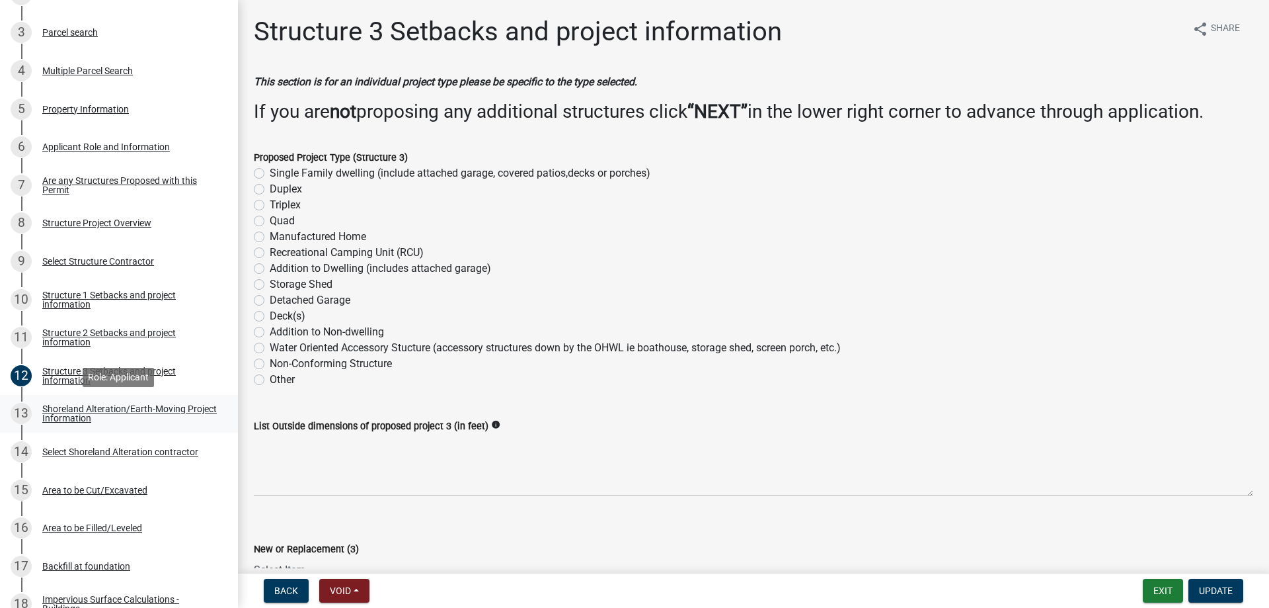
click at [77, 412] on div "Shoreland Alteration/Earth-Moving Project Information" at bounding box center [129, 413] width 175 height 19
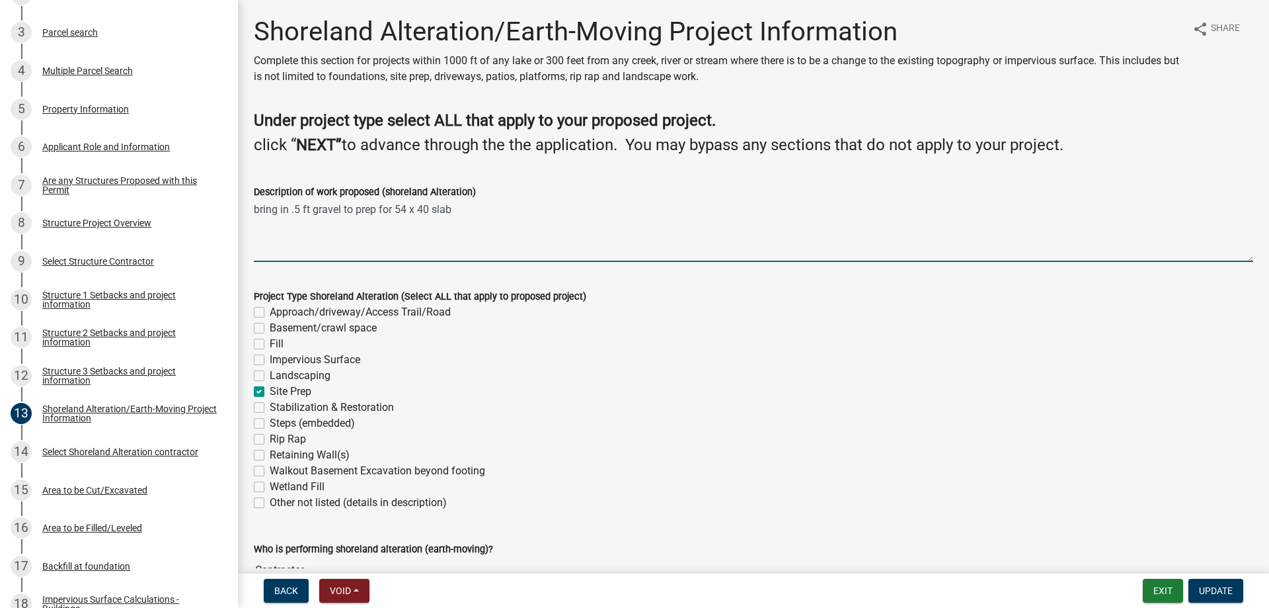
drag, startPoint x: 426, startPoint y: 210, endPoint x: 417, endPoint y: 209, distance: 10.0
click at [417, 209] on textarea "bring in .5 ft gravel to prep for 54 x 40 slab" at bounding box center [754, 231] width 1000 height 62
click at [559, 239] on textarea "bring in .5 ft gravel to prep for 54 x 35 slab" at bounding box center [754, 231] width 1000 height 62
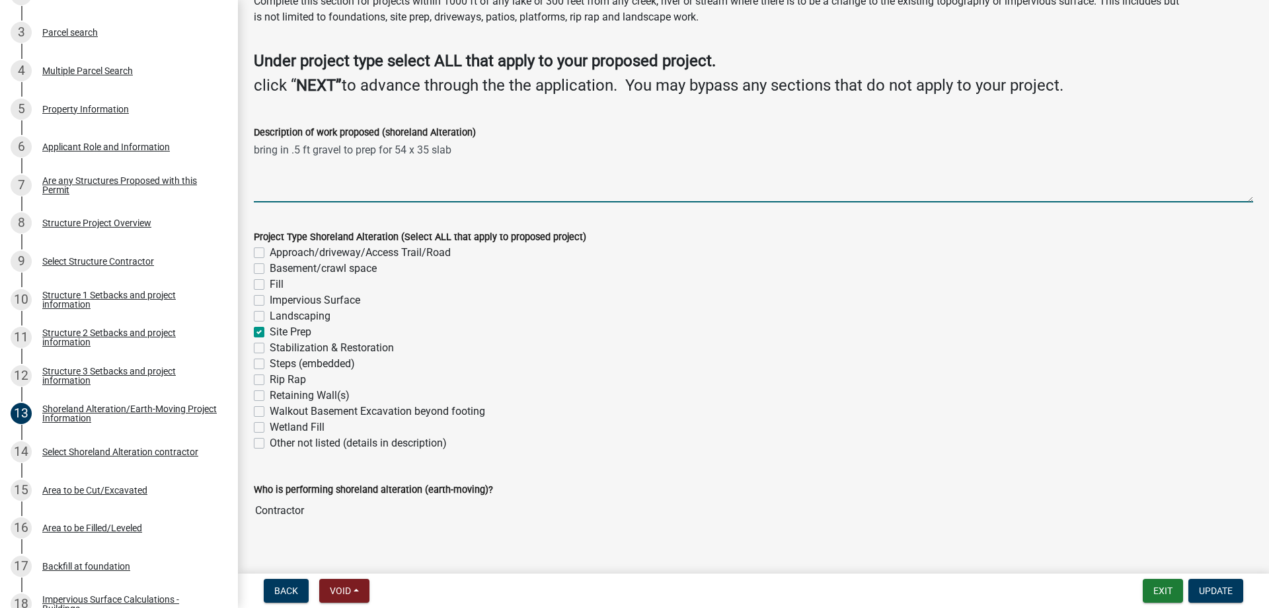
scroll to position [77, 0]
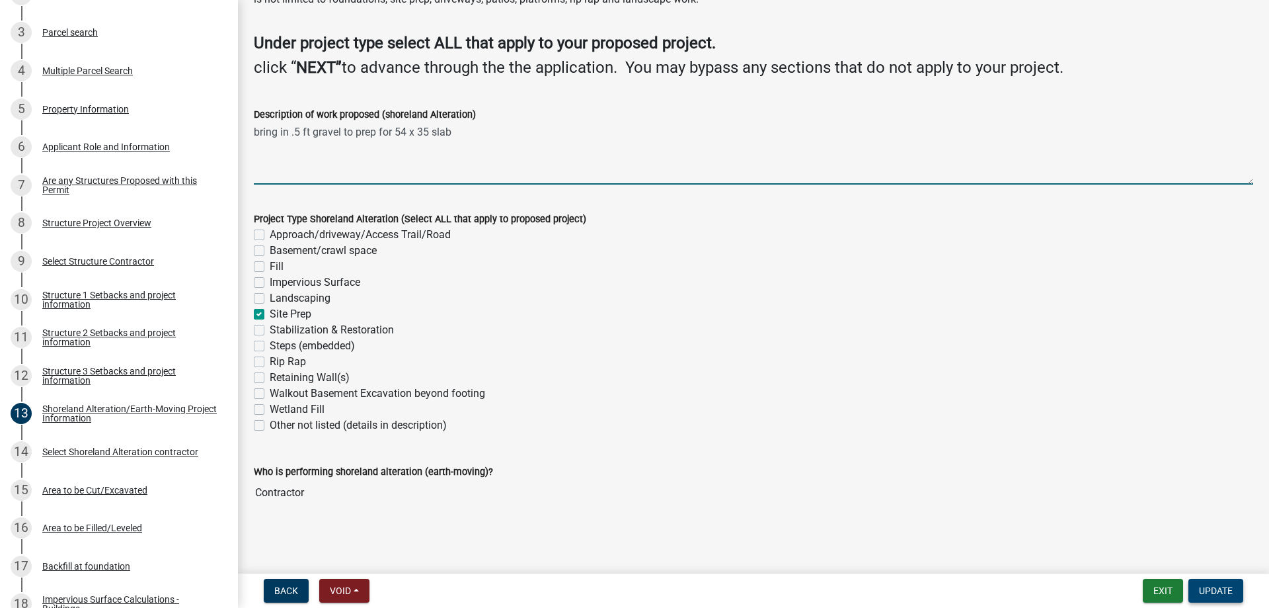
type textarea "bring in .5 ft gravel to prep for 54 x 35 slab"
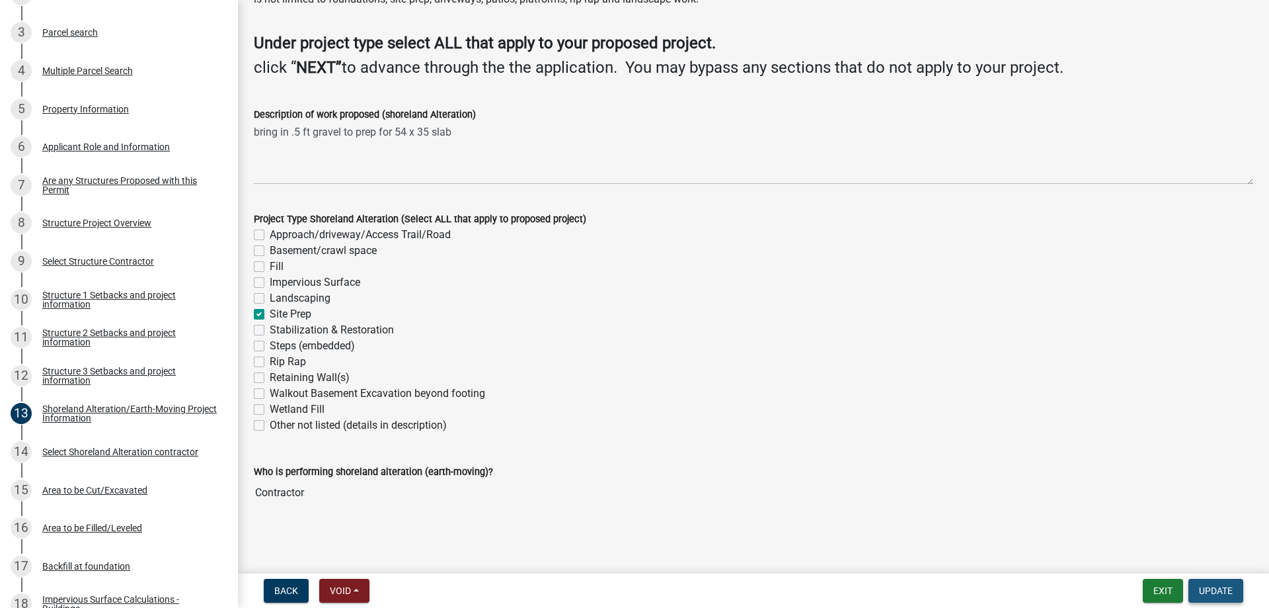
click at [1209, 594] on span "Update" at bounding box center [1216, 590] width 34 height 11
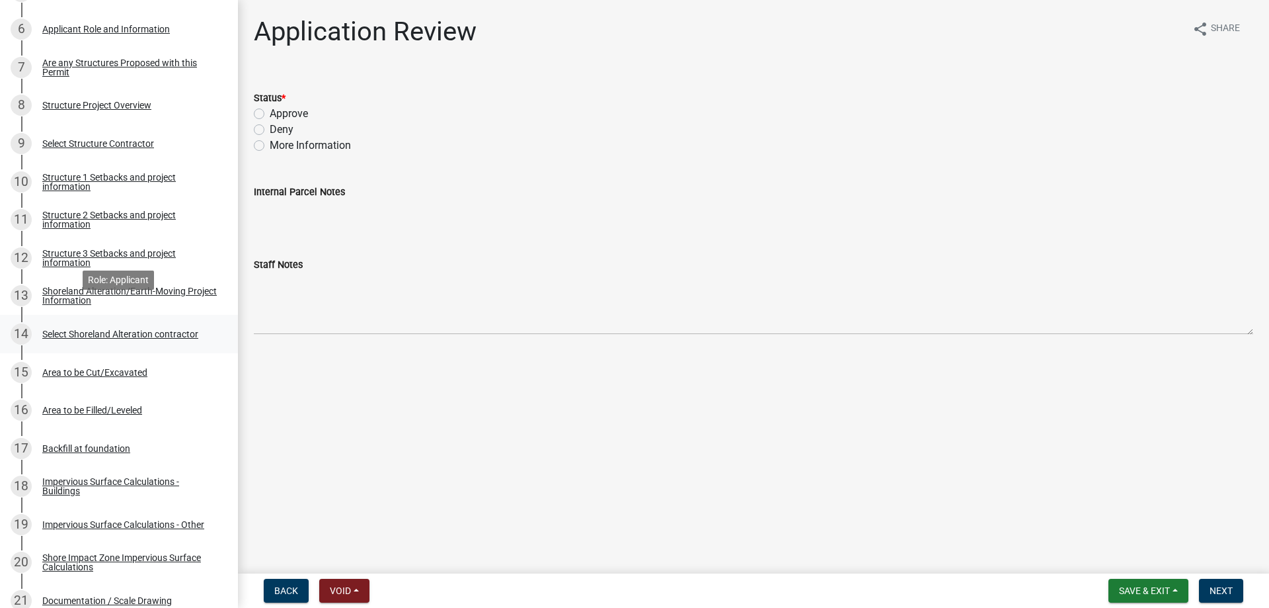
scroll to position [472, 0]
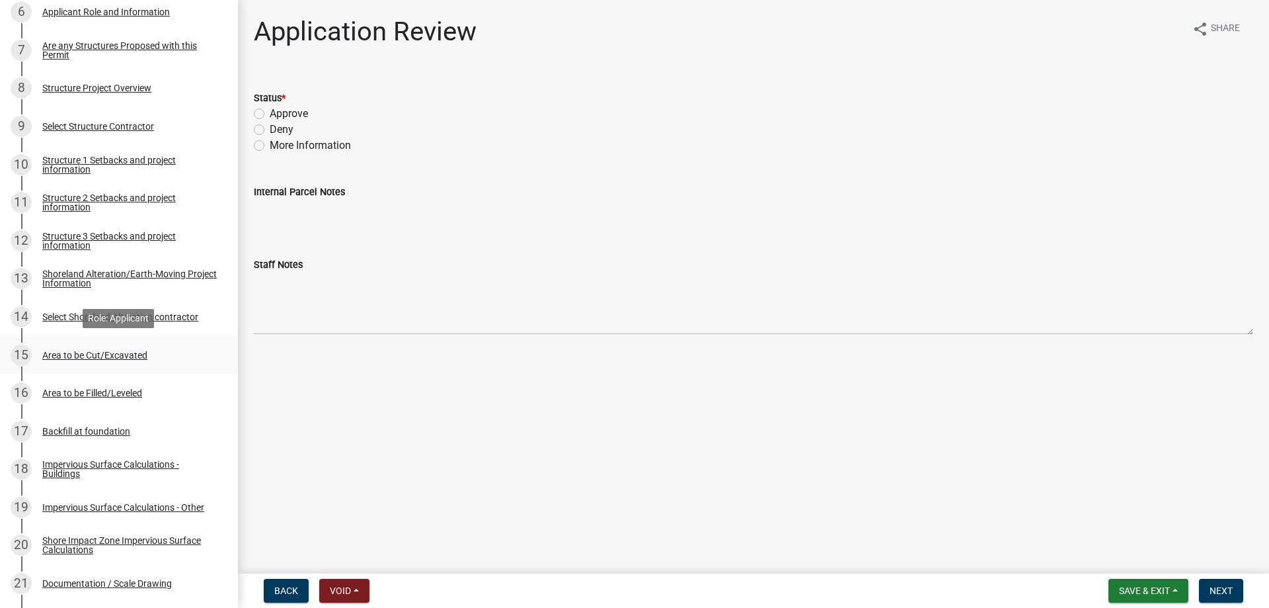
click at [80, 353] on div "Area to be Cut/Excavated" at bounding box center [94, 354] width 105 height 9
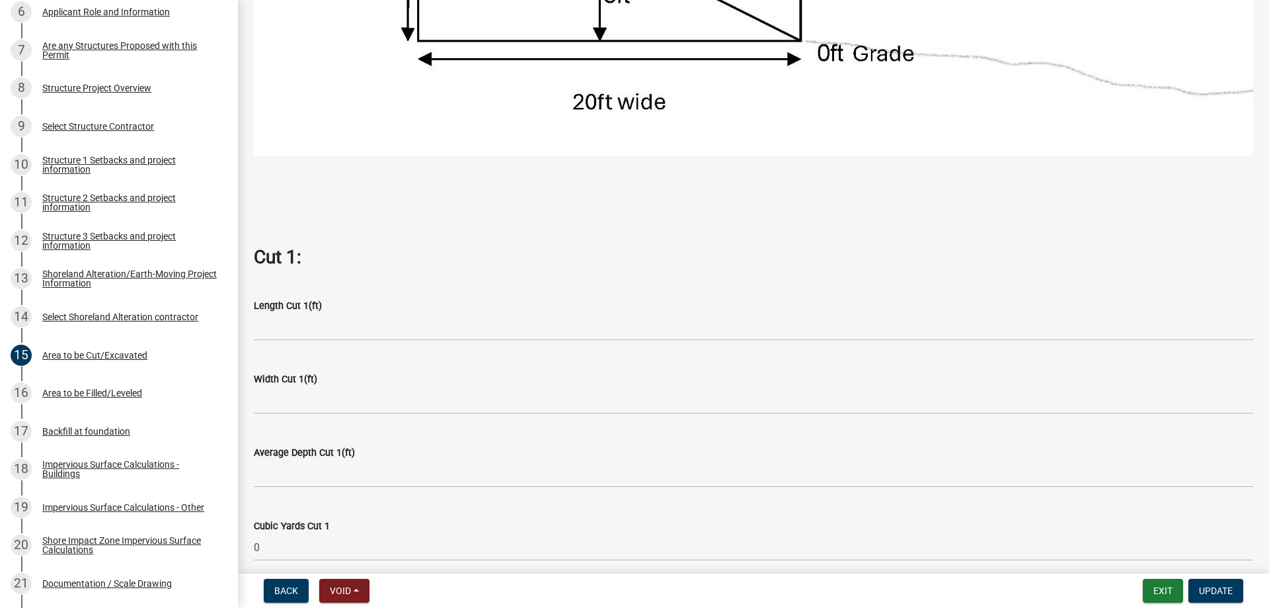
scroll to position [1055, 0]
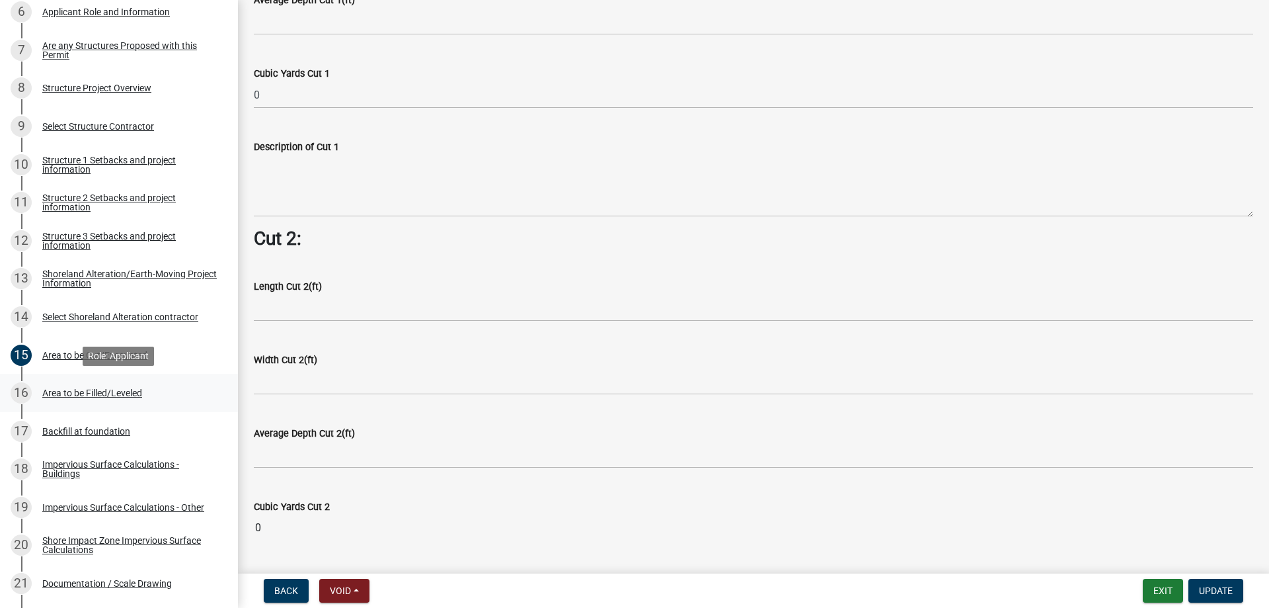
click at [81, 395] on div "Area to be Filled/Leveled" at bounding box center [92, 392] width 100 height 9
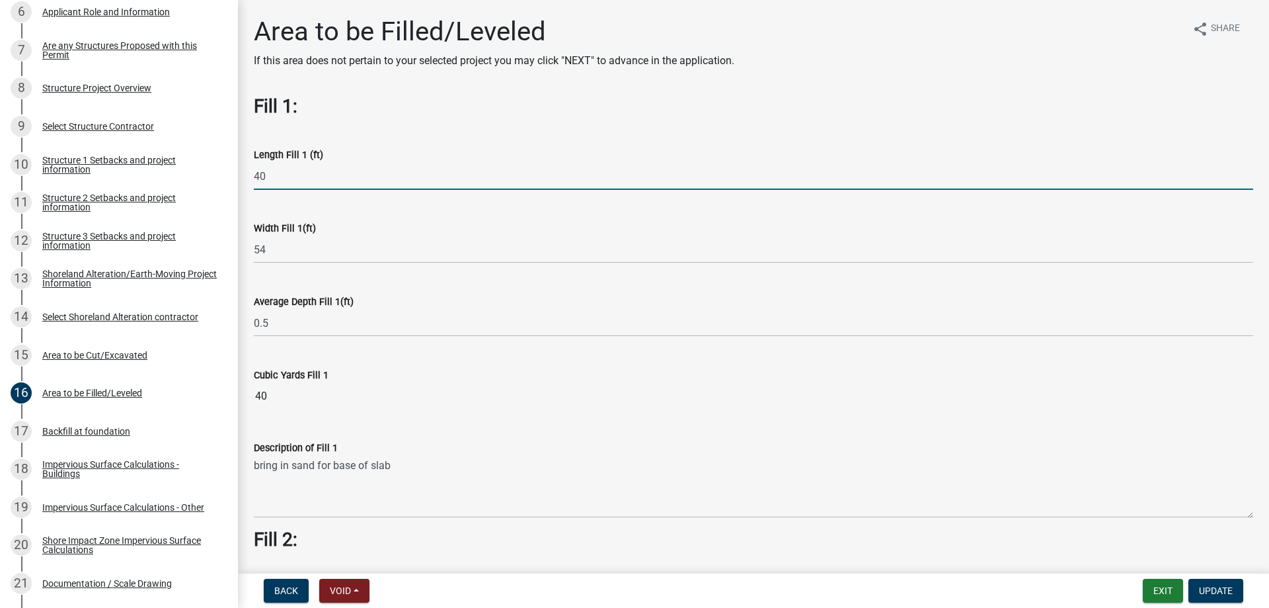
drag, startPoint x: 271, startPoint y: 180, endPoint x: 239, endPoint y: 180, distance: 31.7
click at [254, 180] on input "40" at bounding box center [754, 176] width 1000 height 27
type input "35"
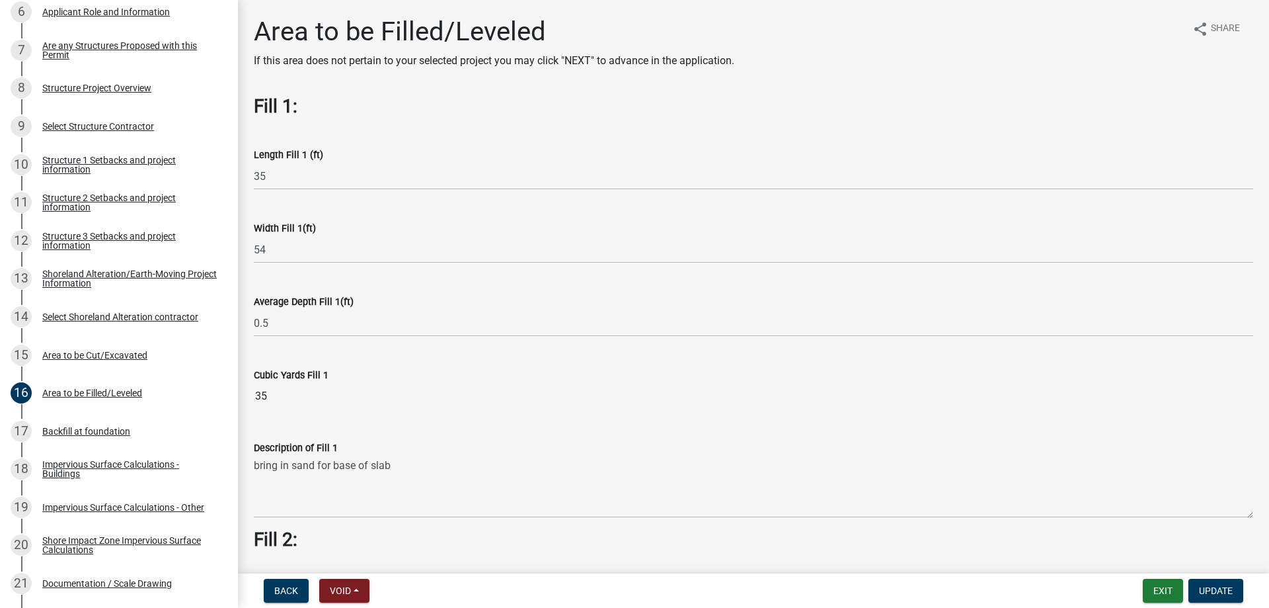
scroll to position [301, 0]
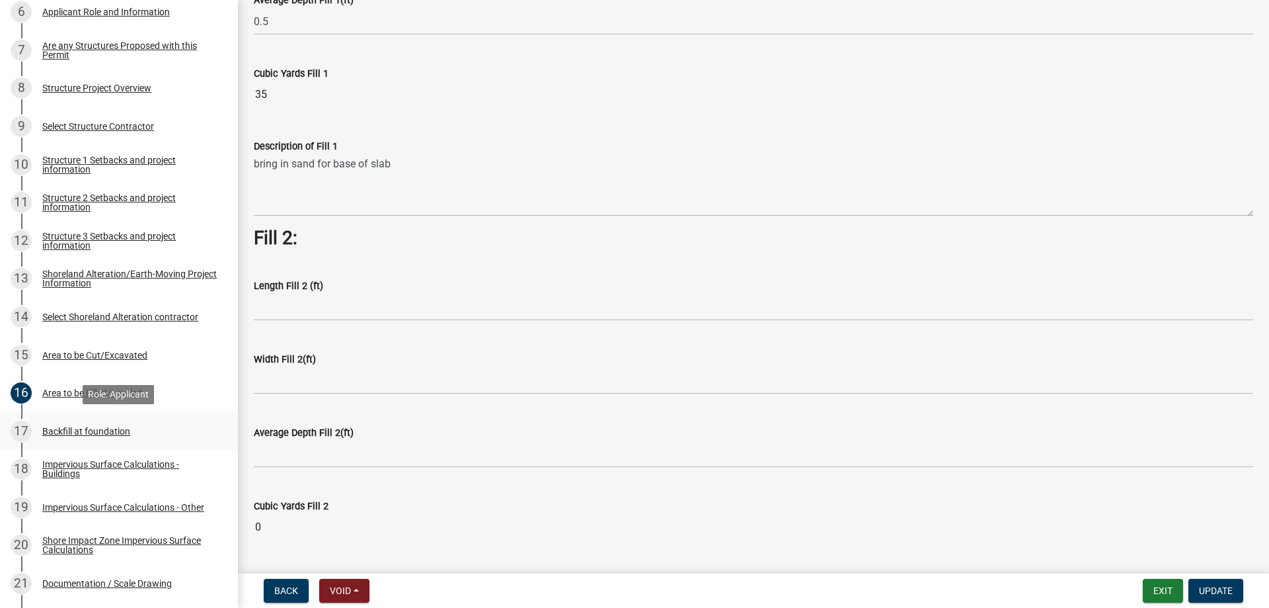
click at [66, 429] on div "Backfill at foundation" at bounding box center [86, 430] width 88 height 9
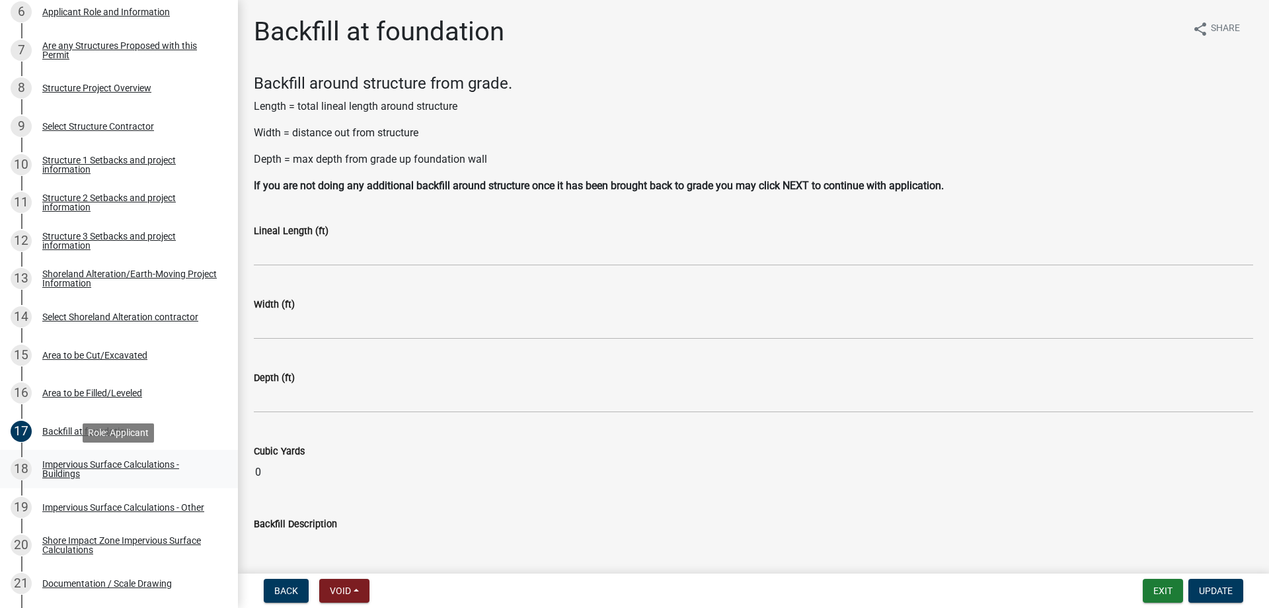
click at [63, 464] on div "Impervious Surface Calculations - Buildings" at bounding box center [129, 468] width 175 height 19
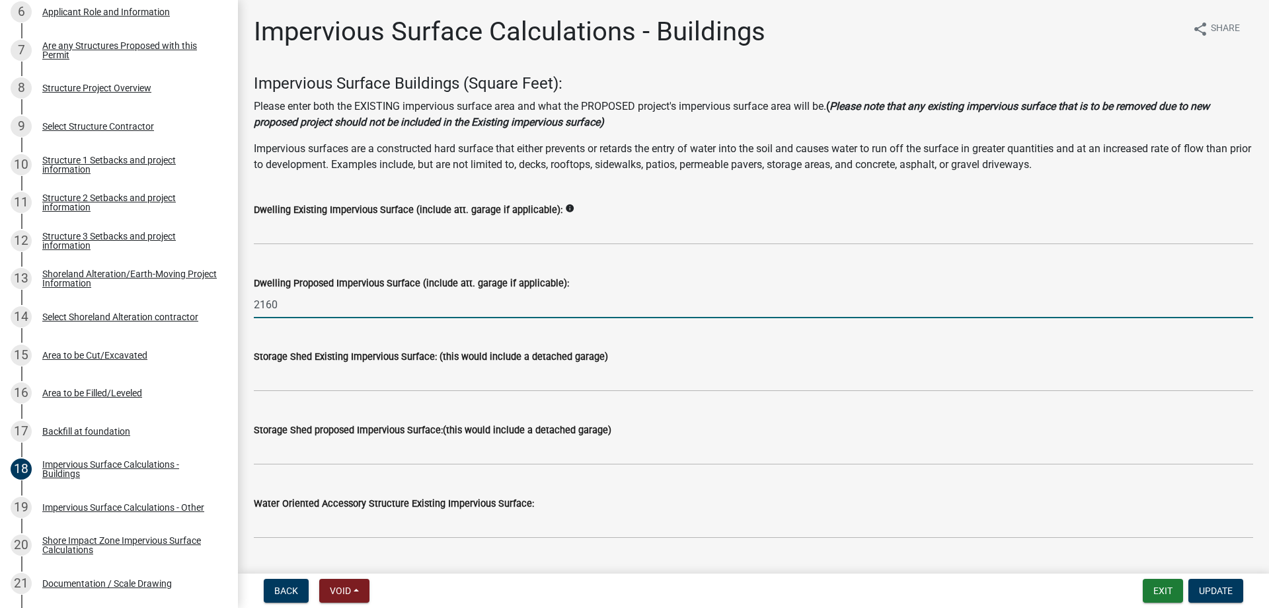
drag, startPoint x: 293, startPoint y: 309, endPoint x: 228, endPoint y: 308, distance: 64.8
click at [254, 308] on input "2160" at bounding box center [754, 304] width 1000 height 27
type input "1890"
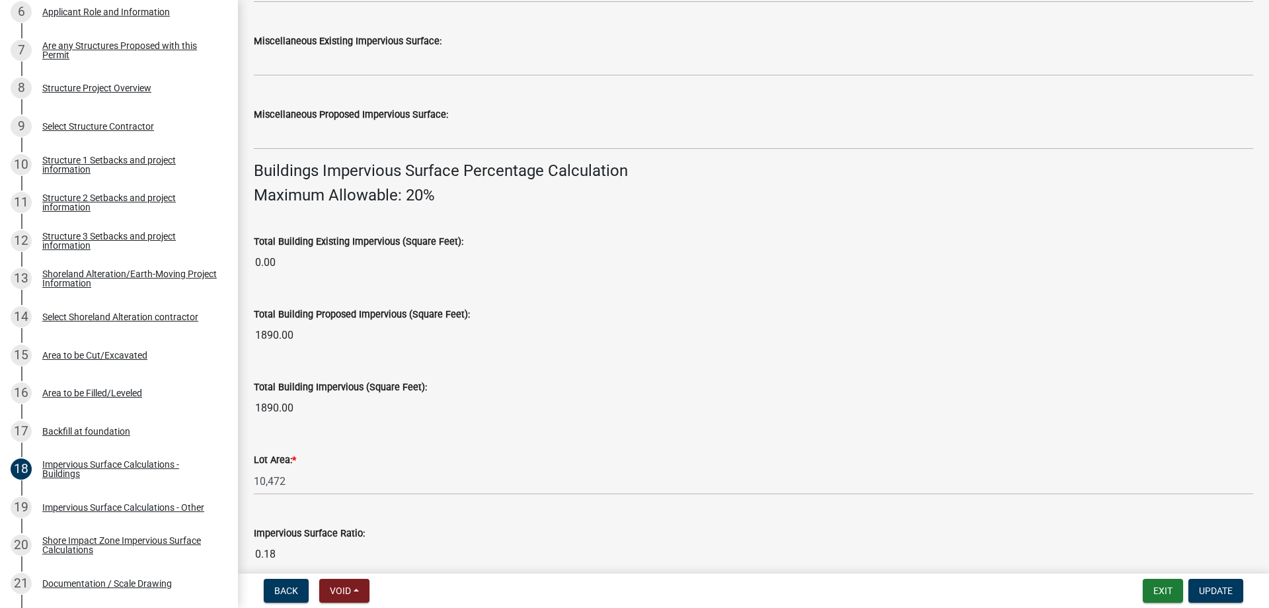
scroll to position [758, 0]
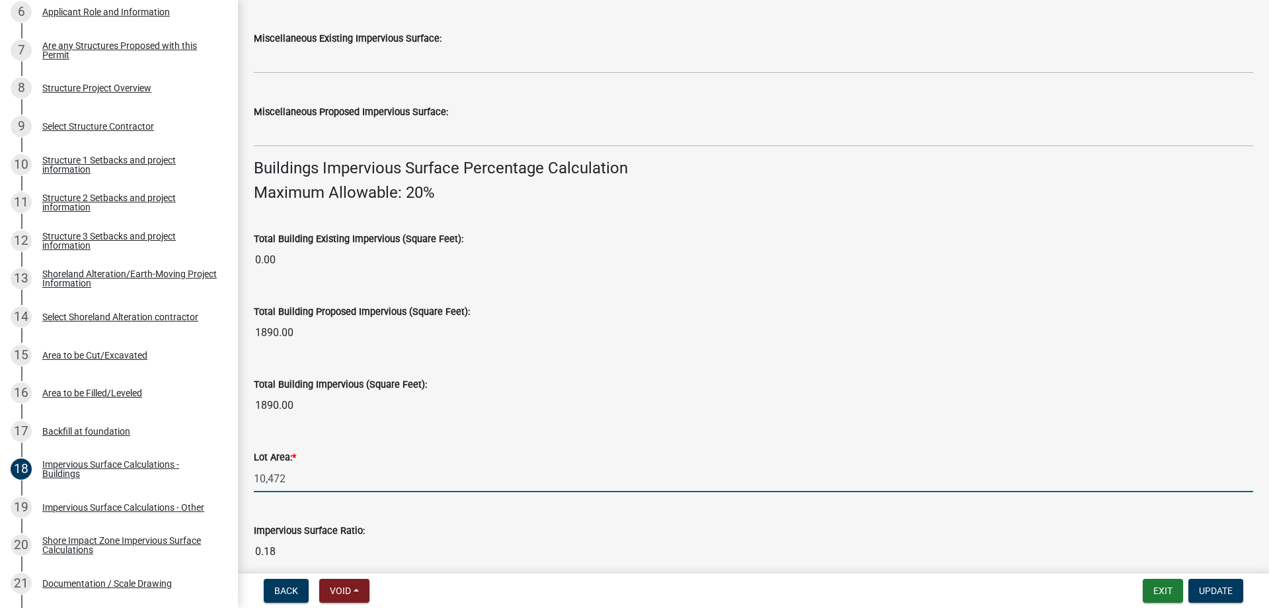
drag, startPoint x: 294, startPoint y: 479, endPoint x: 216, endPoint y: 487, distance: 78.4
click at [254, 487] on input "10,472" at bounding box center [754, 478] width 1000 height 27
type input "10925"
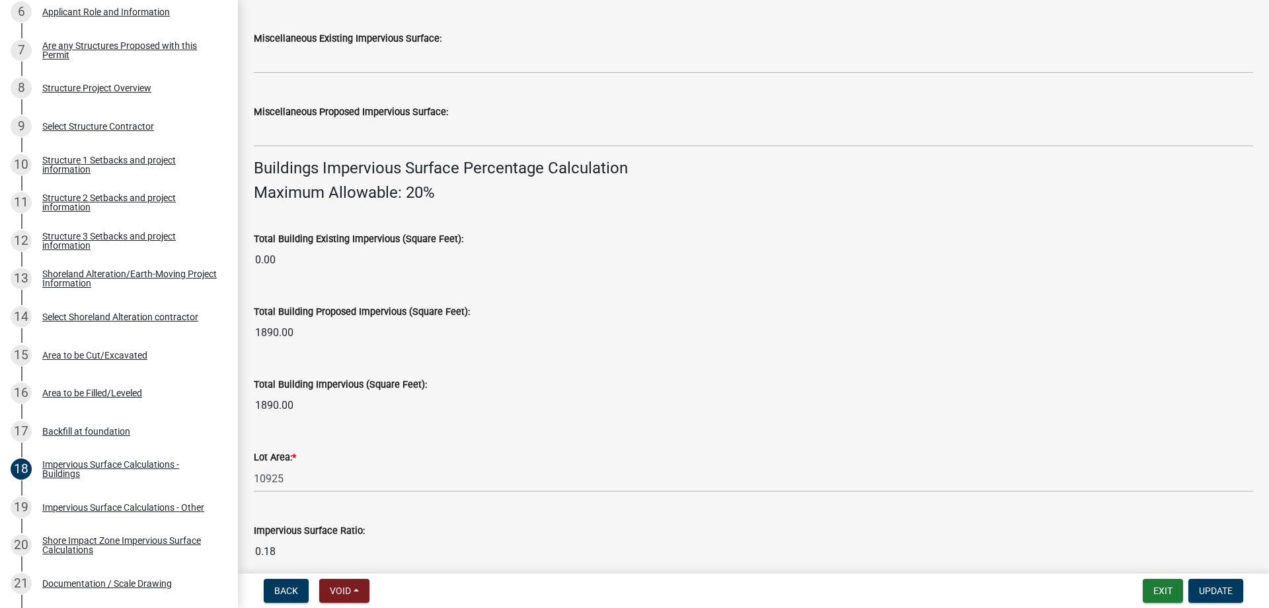
scroll to position [891, 0]
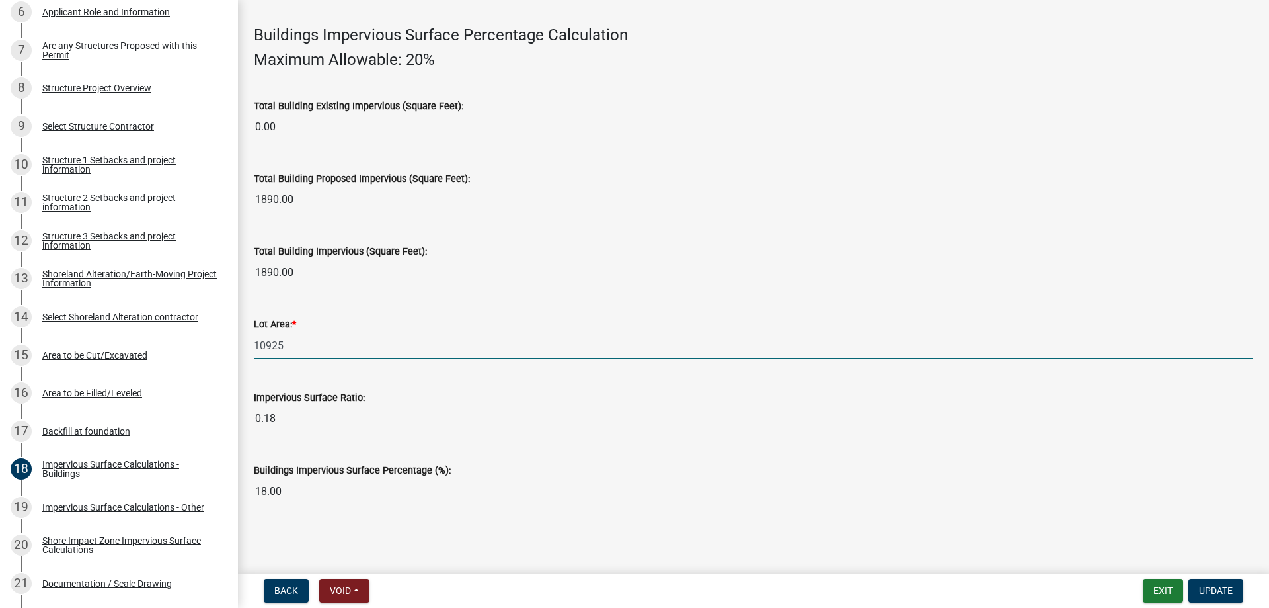
click at [298, 344] on input "10925" at bounding box center [754, 345] width 1000 height 27
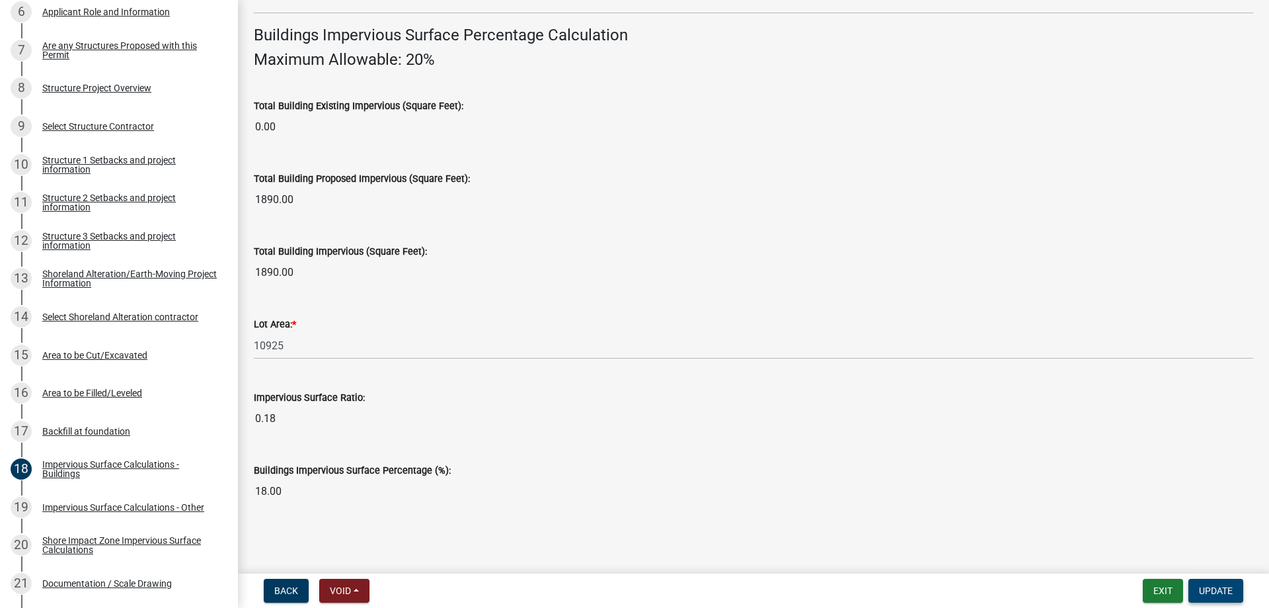
click at [1214, 591] on span "Update" at bounding box center [1216, 590] width 34 height 11
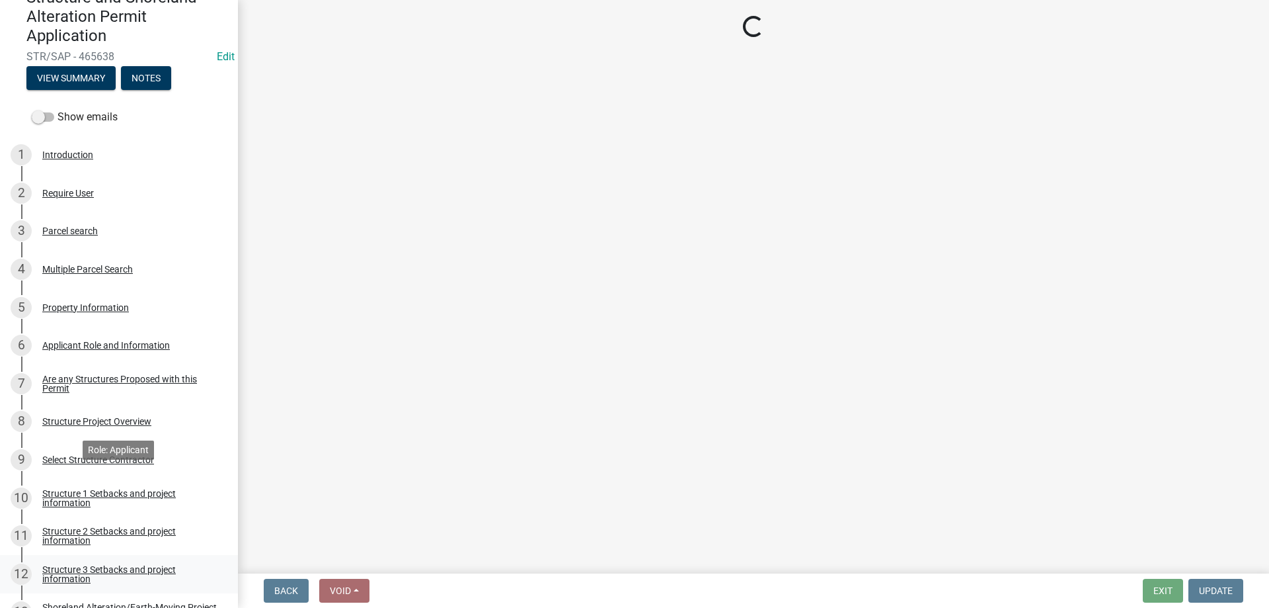
scroll to position [135, 0]
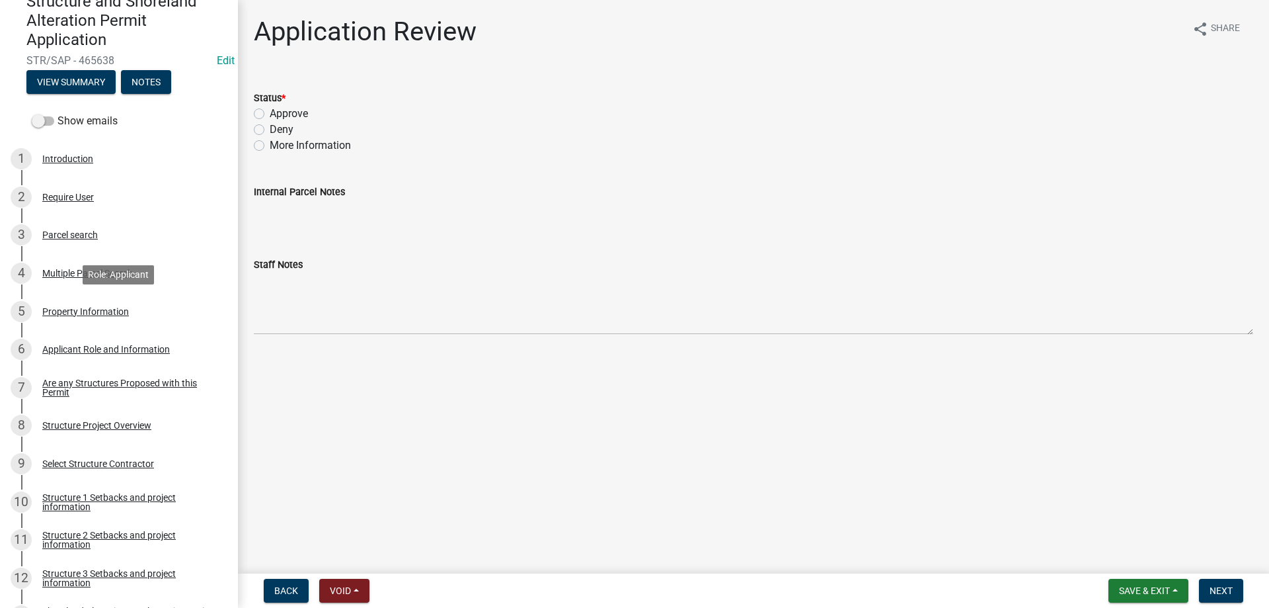
click at [61, 309] on div "Property Information" at bounding box center [85, 311] width 87 height 9
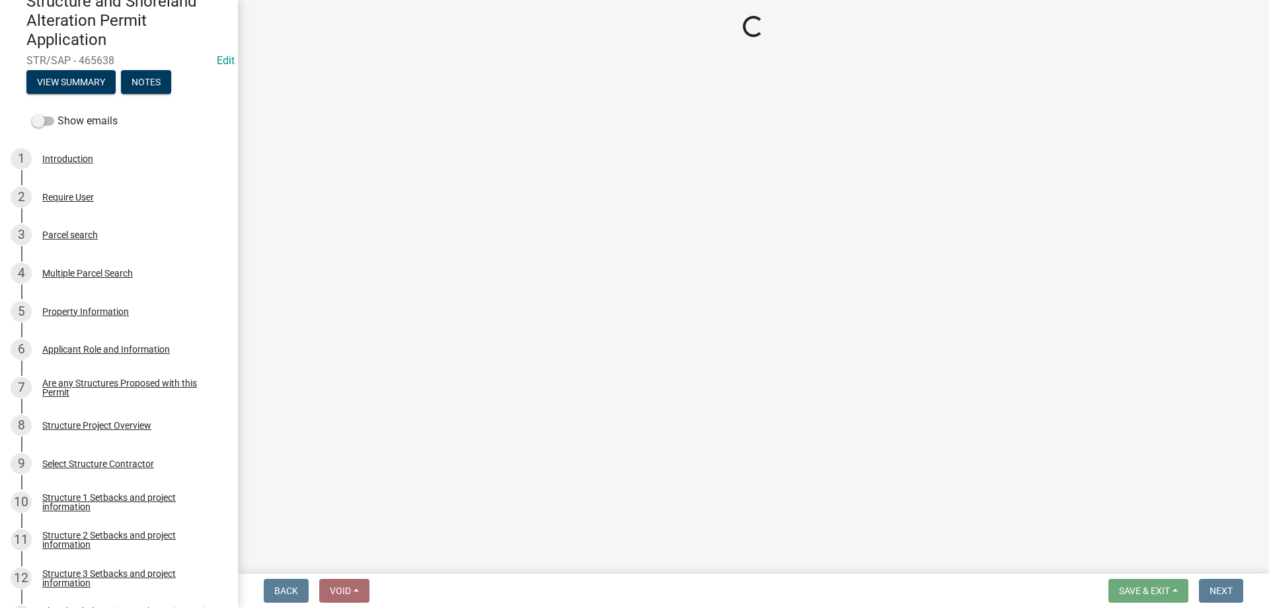
select select "1b3c9c87-7ed8-4260-82f4-93ec7467fd5d"
select select "9f52d7c9-96dd-4370-b810-ce091165f7c2"
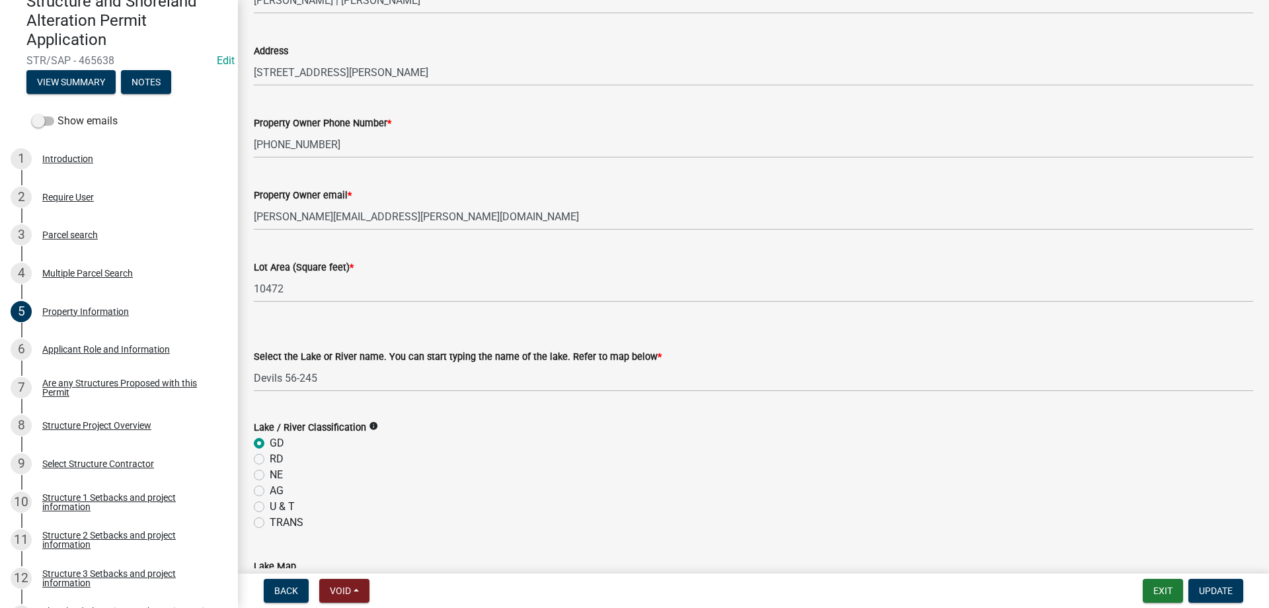
scroll to position [151, 0]
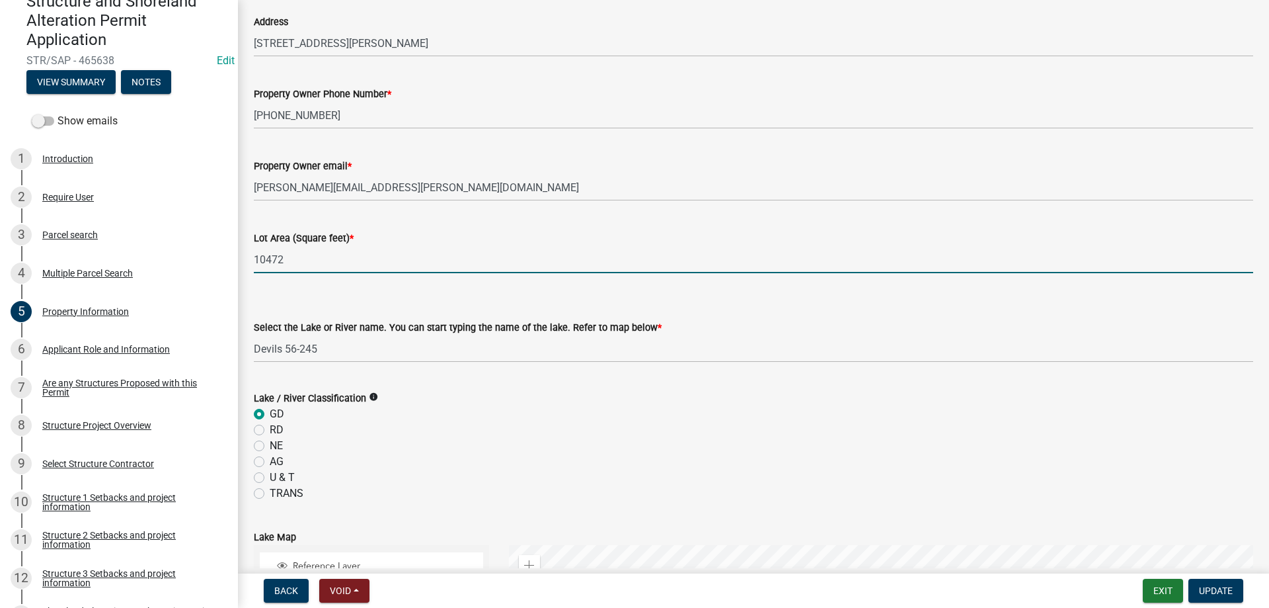
drag, startPoint x: 300, startPoint y: 258, endPoint x: 221, endPoint y: 256, distance: 79.4
click at [254, 256] on input "10472" at bounding box center [754, 259] width 1000 height 27
type input "10925"
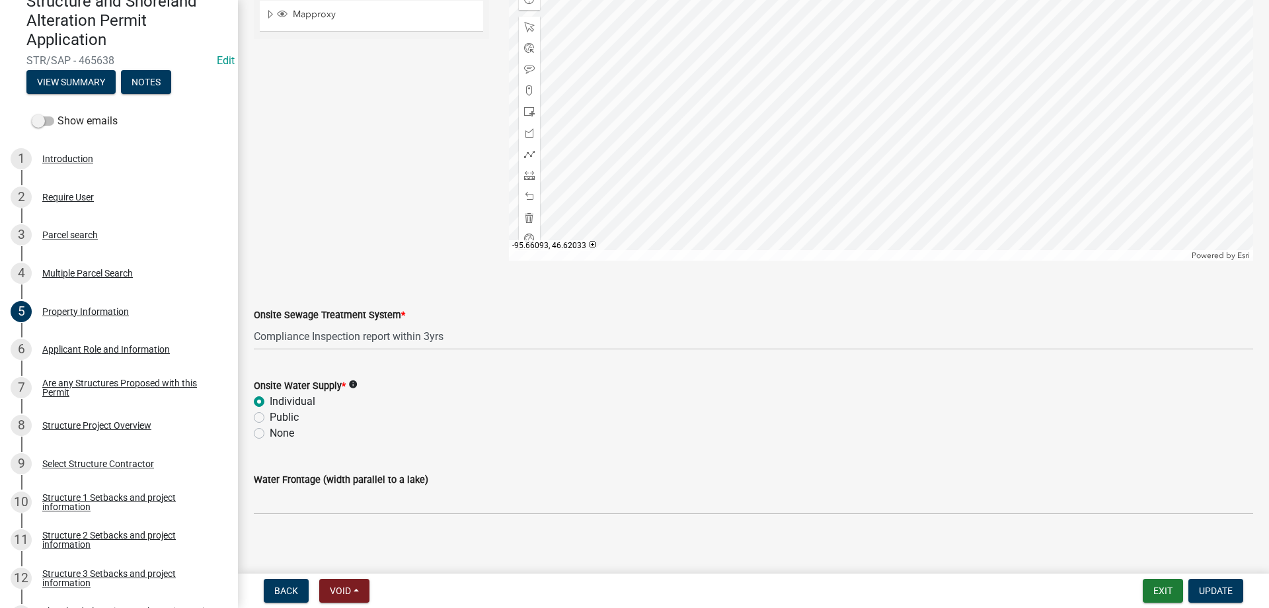
scroll to position [774, 0]
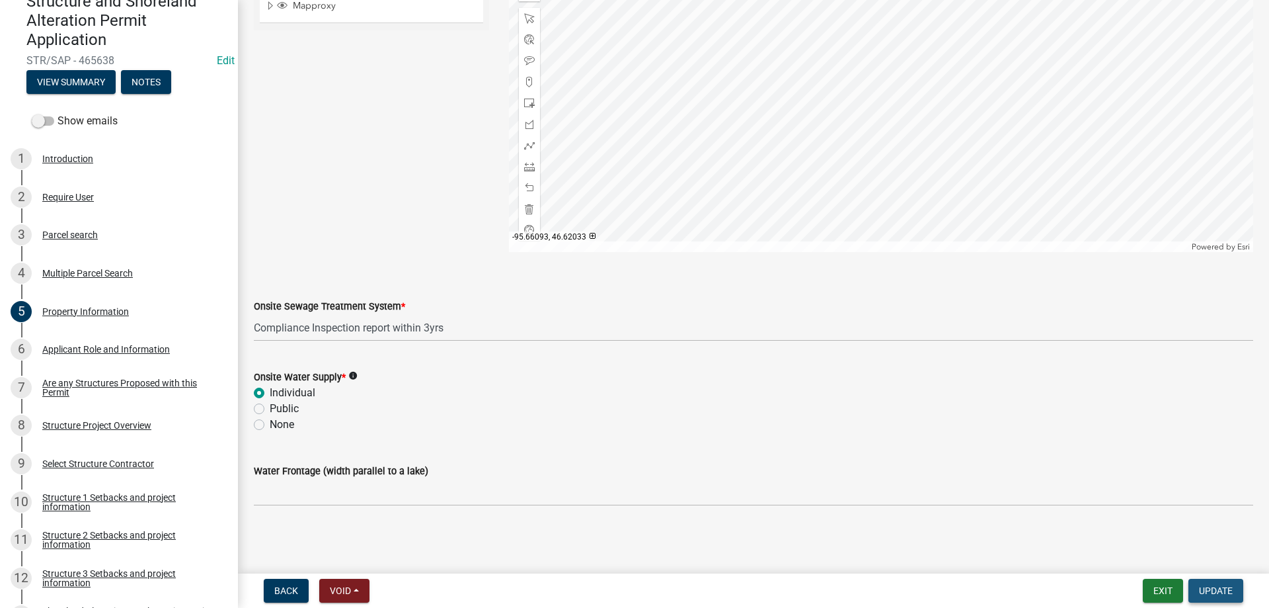
click at [1224, 585] on span "Update" at bounding box center [1216, 590] width 34 height 11
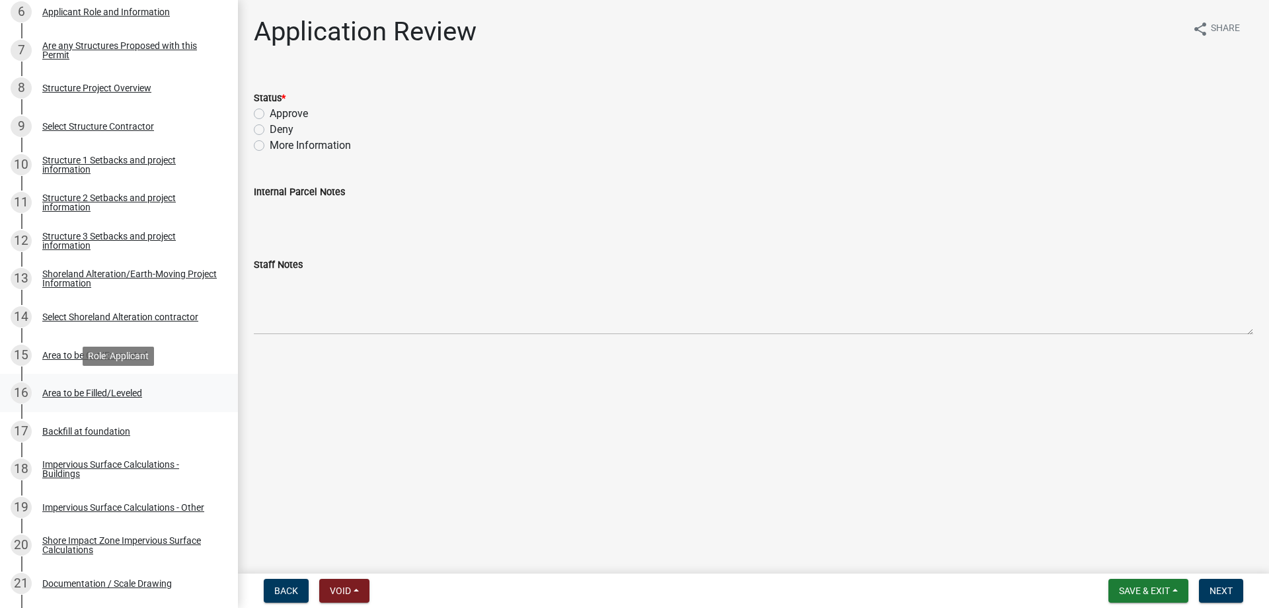
scroll to position [674, 0]
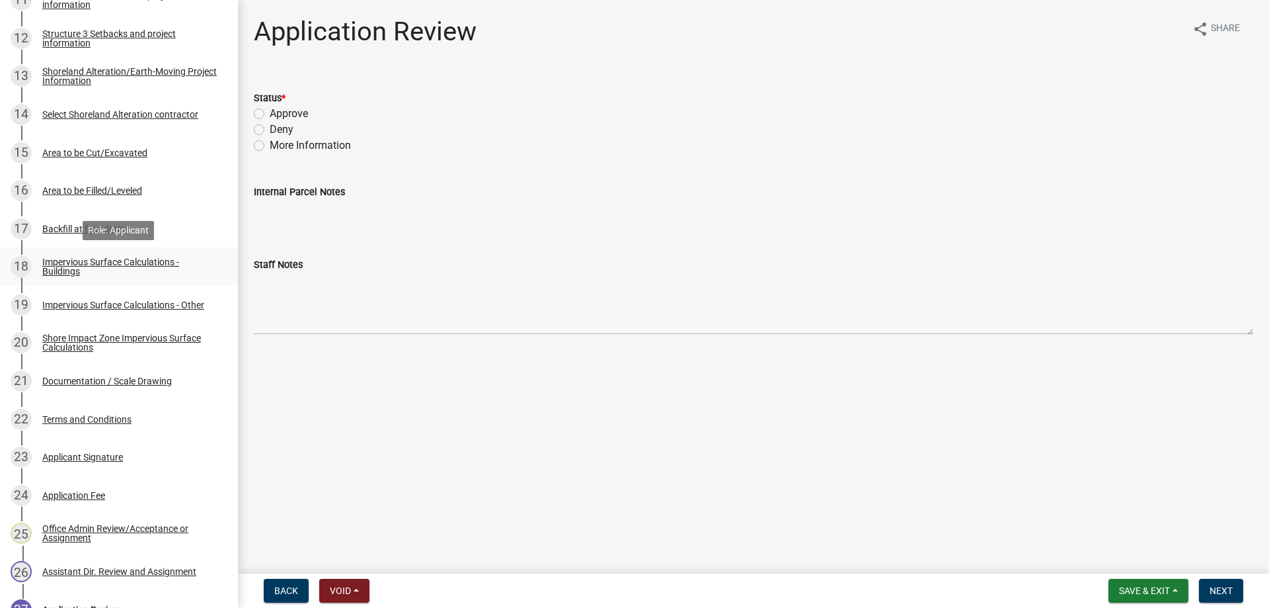
click at [88, 262] on div "Impervious Surface Calculations - Buildings" at bounding box center [129, 266] width 175 height 19
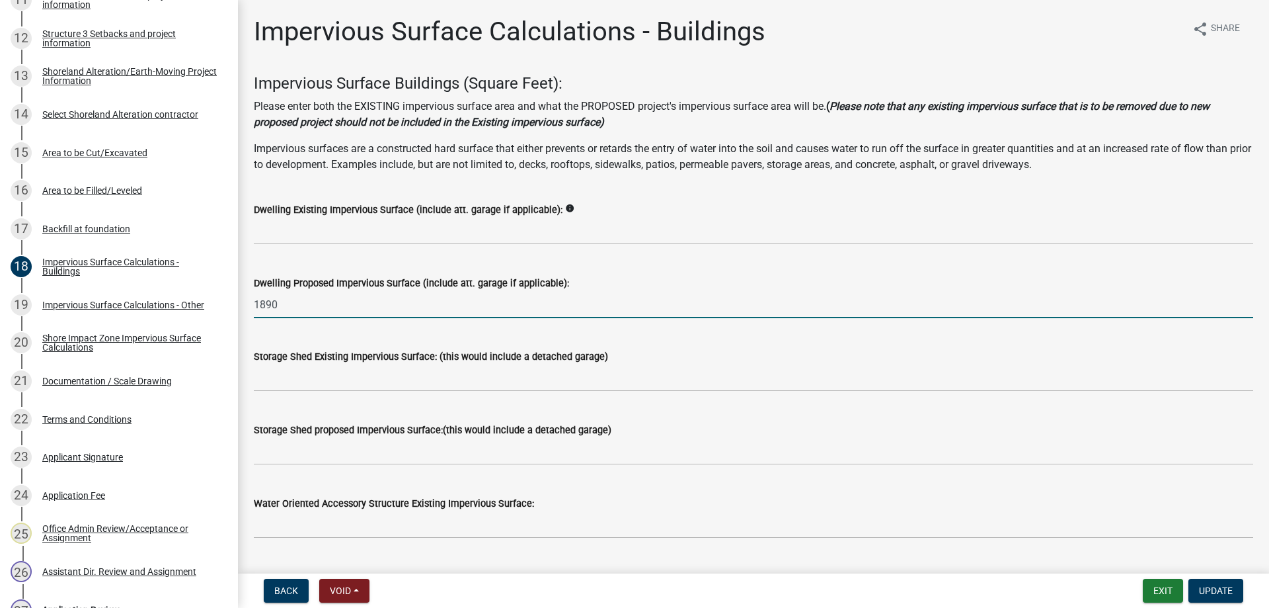
click at [313, 305] on input "1890" at bounding box center [754, 304] width 1000 height 27
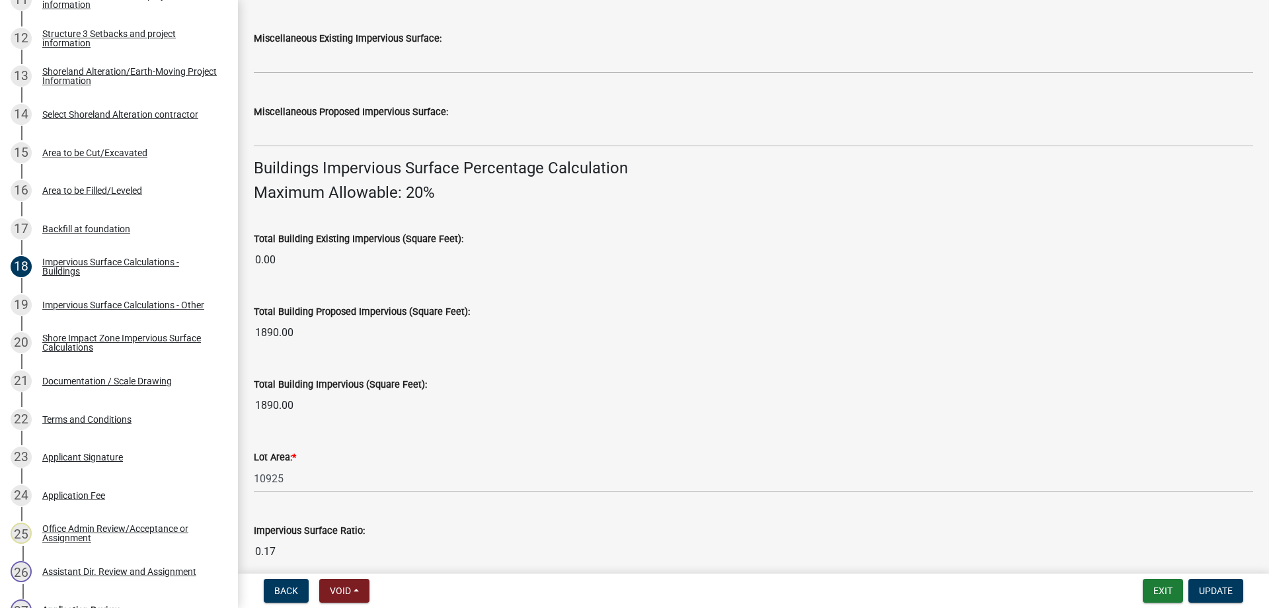
scroll to position [891, 0]
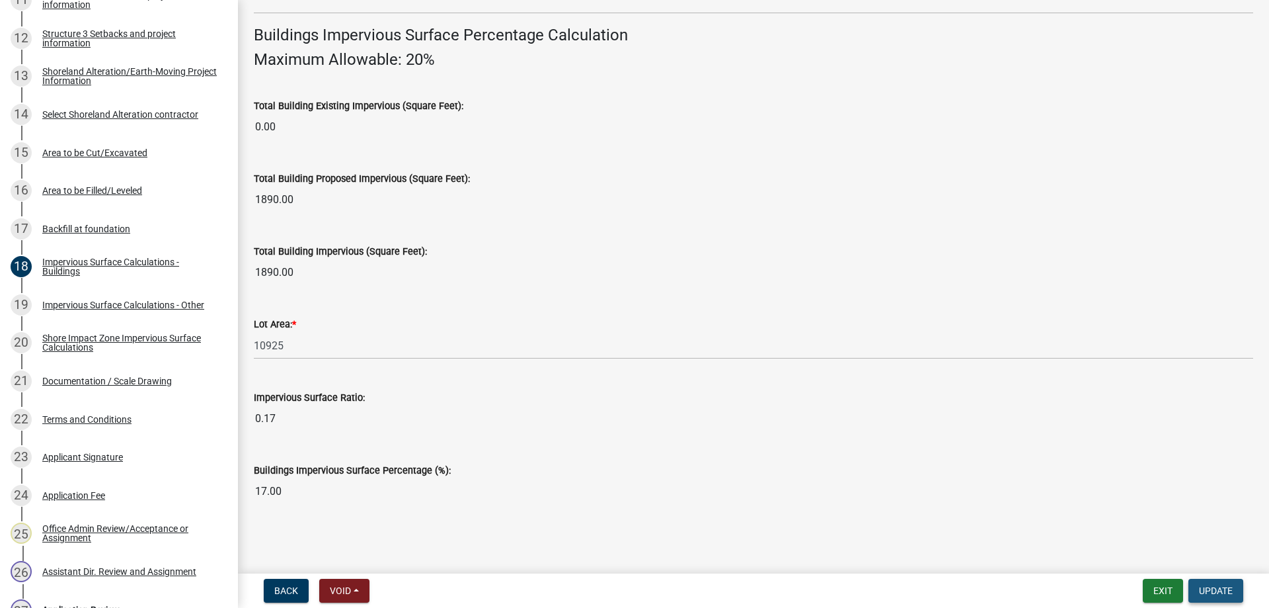
click at [1222, 589] on span "Update" at bounding box center [1216, 590] width 34 height 11
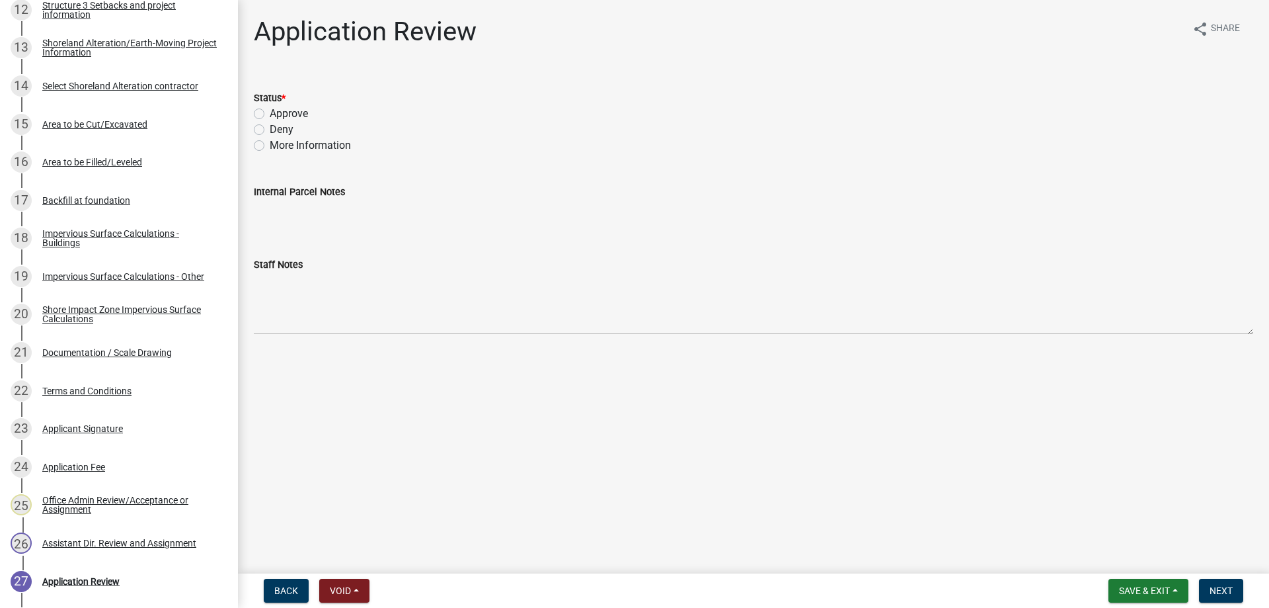
scroll to position [749, 0]
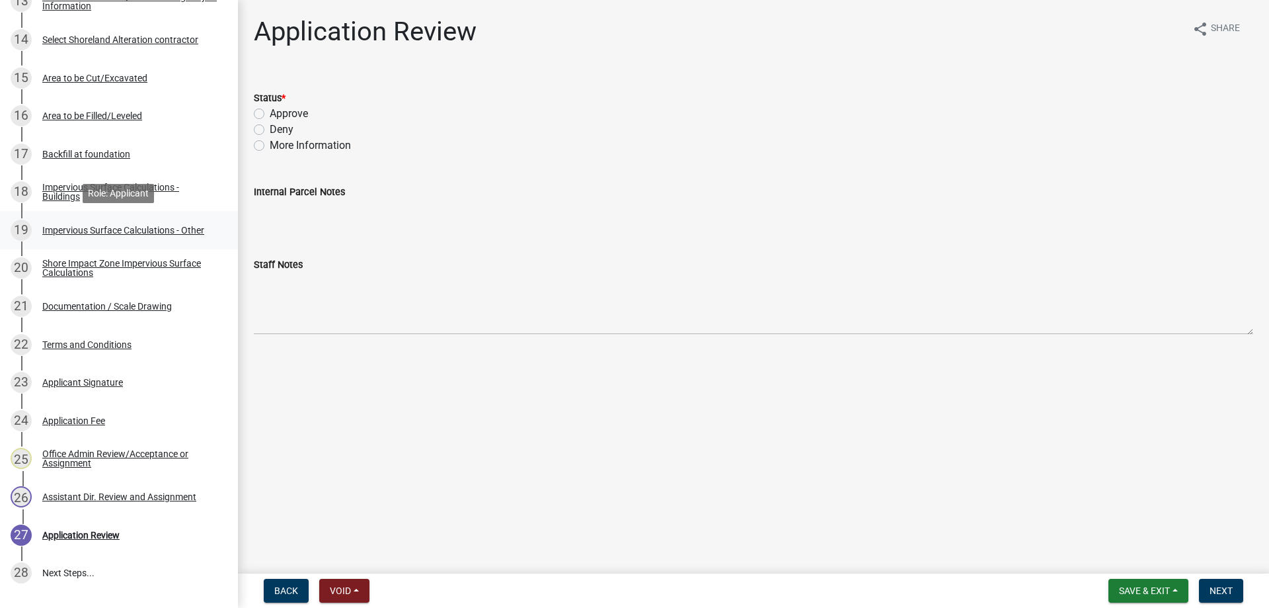
click at [92, 228] on div "Impervious Surface Calculations - Other" at bounding box center [123, 229] width 162 height 9
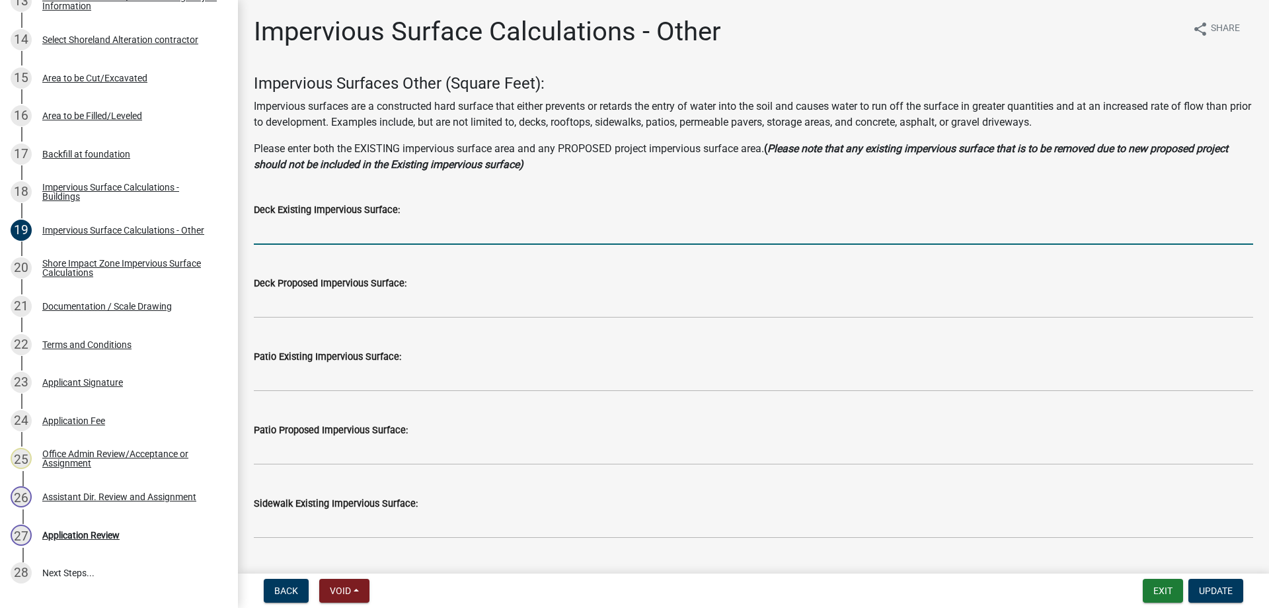
click at [347, 239] on input "text" at bounding box center [754, 231] width 1000 height 27
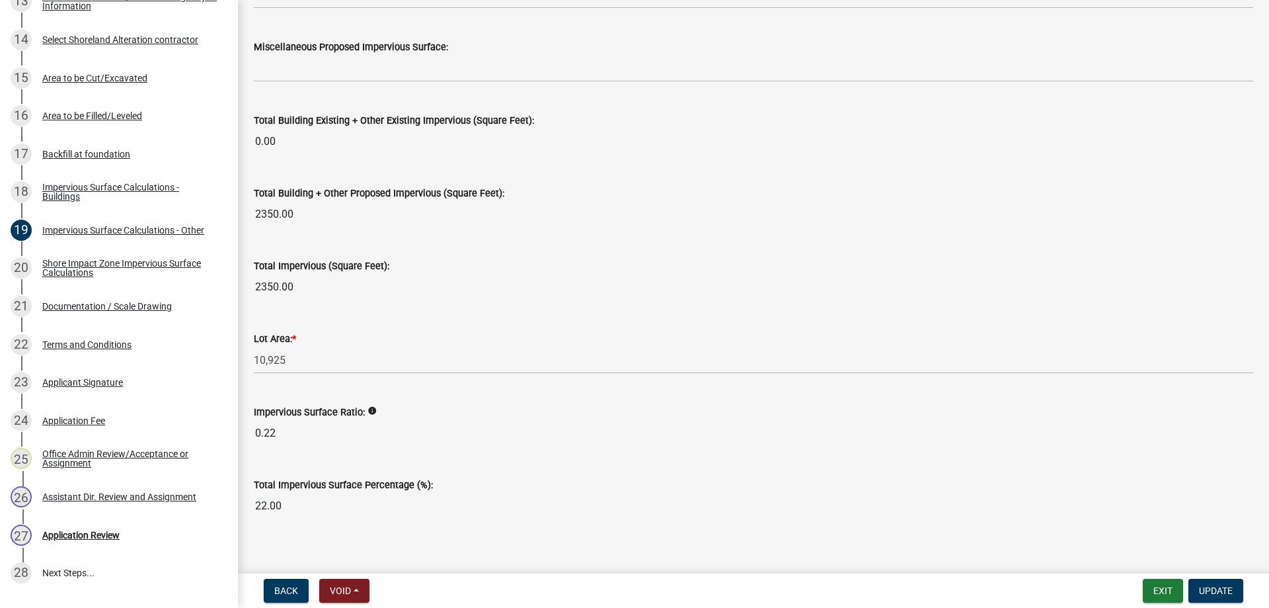
scroll to position [1425, 0]
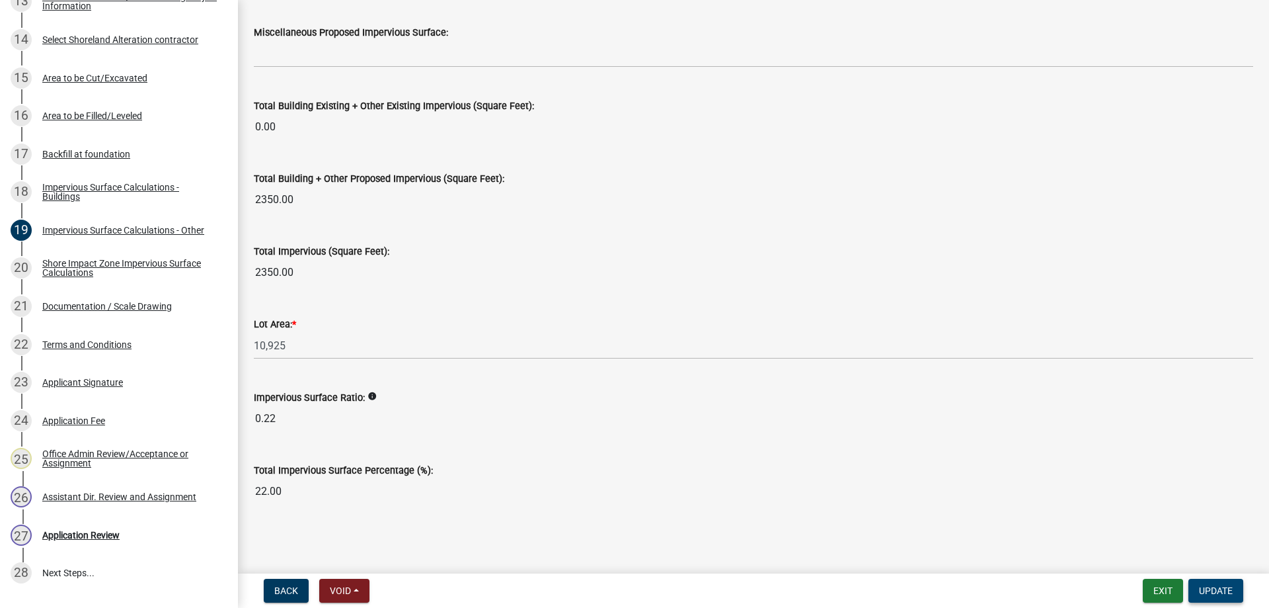
click at [1208, 589] on span "Update" at bounding box center [1216, 590] width 34 height 11
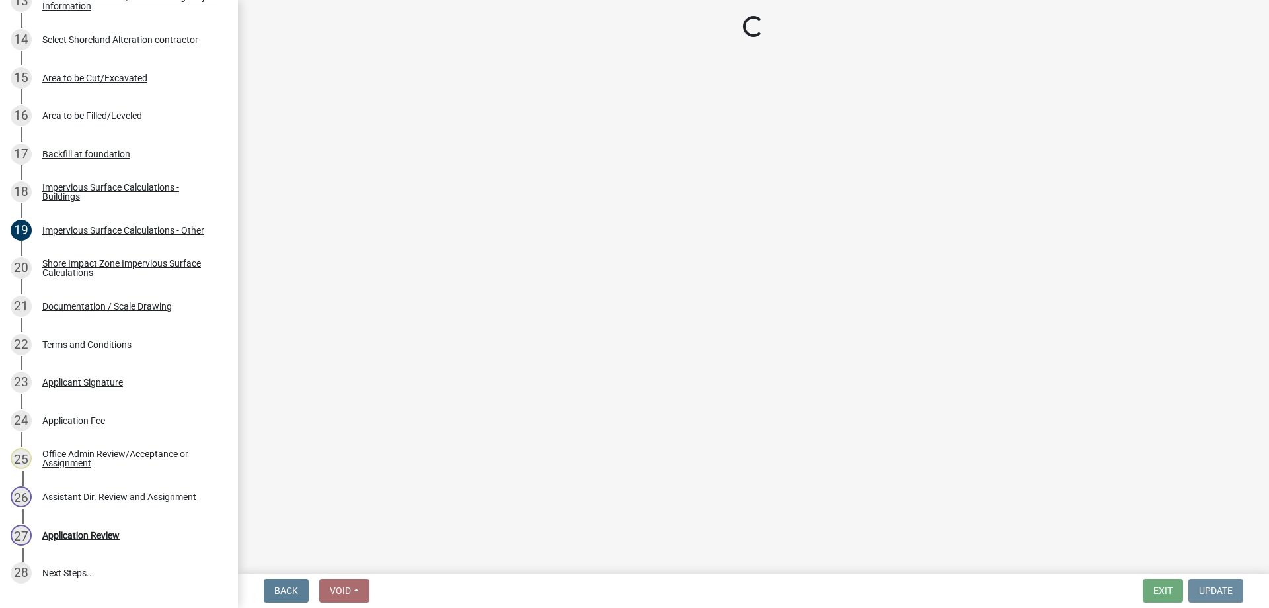
scroll to position [0, 0]
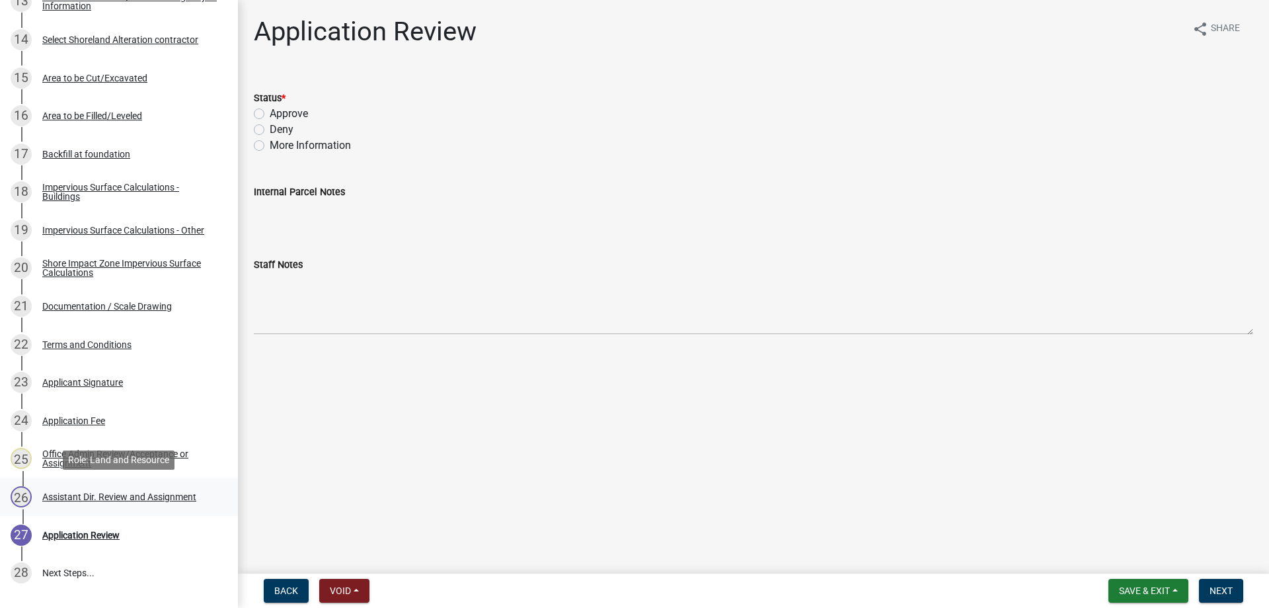
click at [75, 497] on div "Assistant Dir. Review and Assignment" at bounding box center [119, 496] width 154 height 9
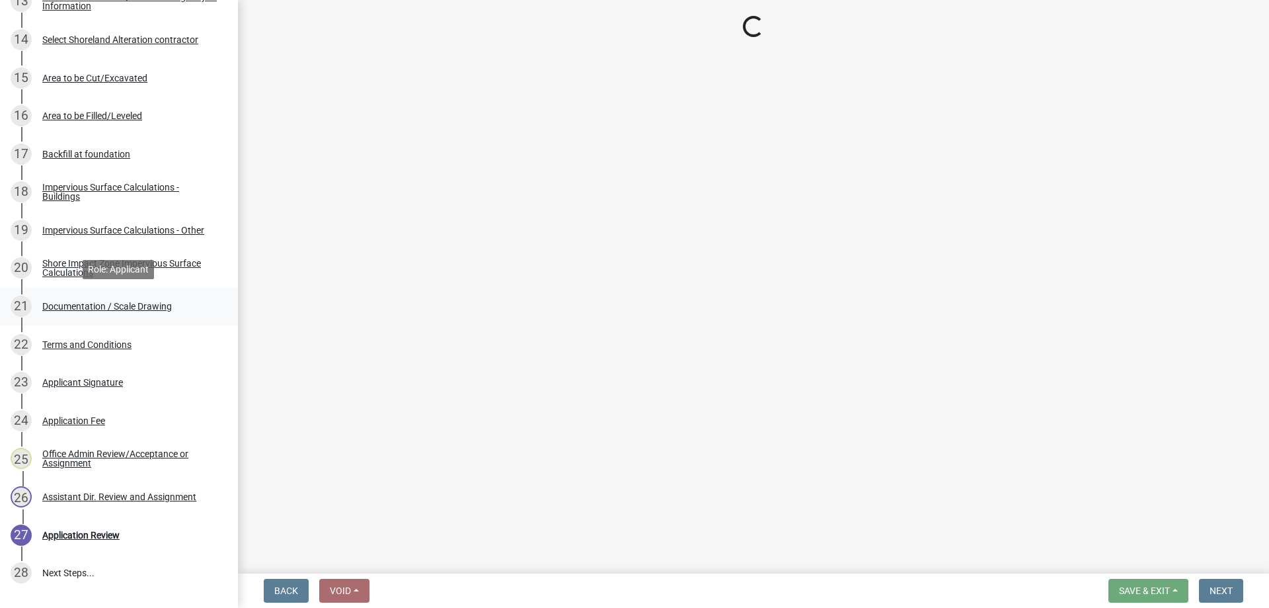
click at [82, 304] on div "Documentation / Scale Drawing" at bounding box center [107, 305] width 130 height 9
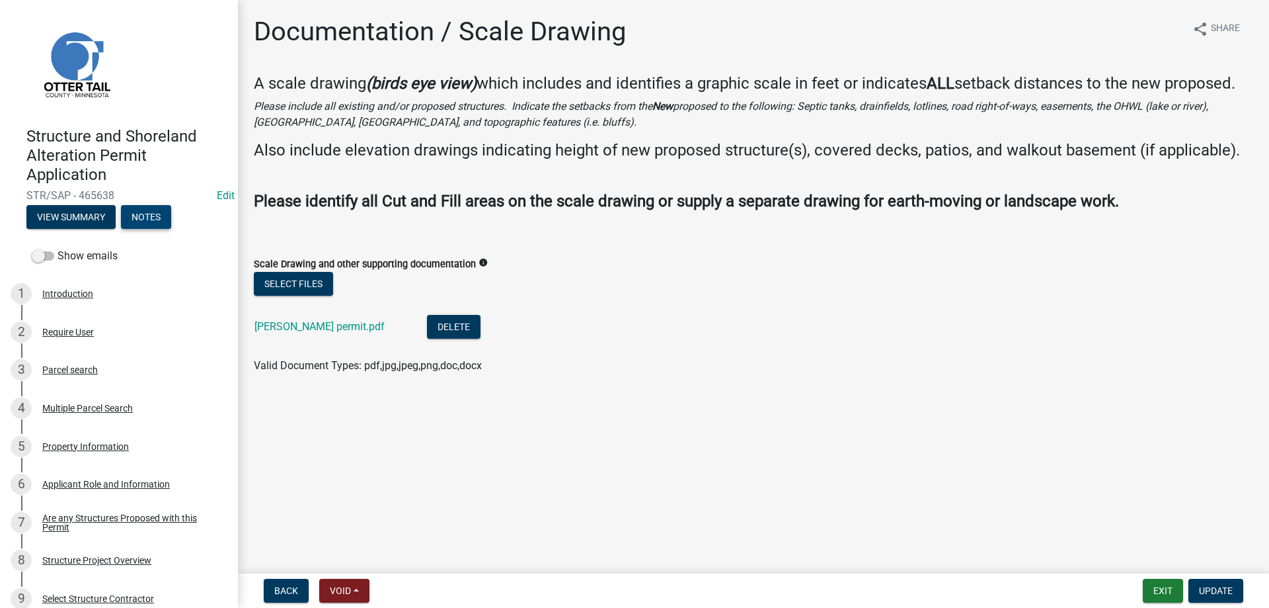
click at [147, 223] on button "Notes" at bounding box center [146, 217] width 50 height 24
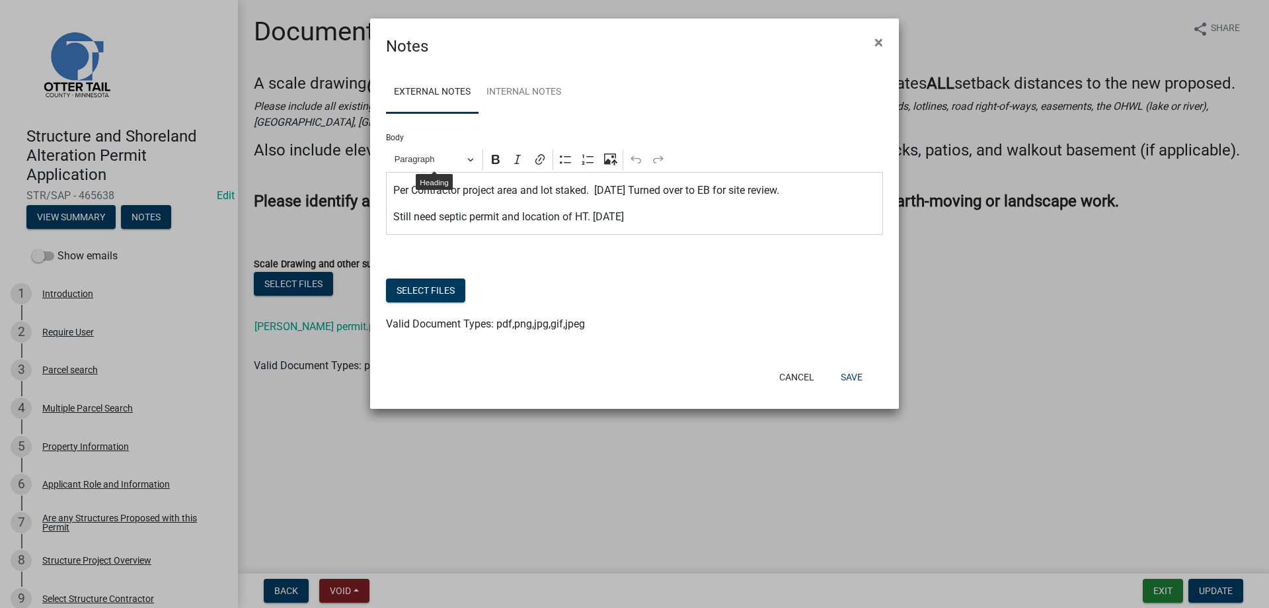
click at [392, 186] on div "Per Contractor project area and lot staked. [DATE] Turned over to EB for site r…" at bounding box center [634, 203] width 497 height 63
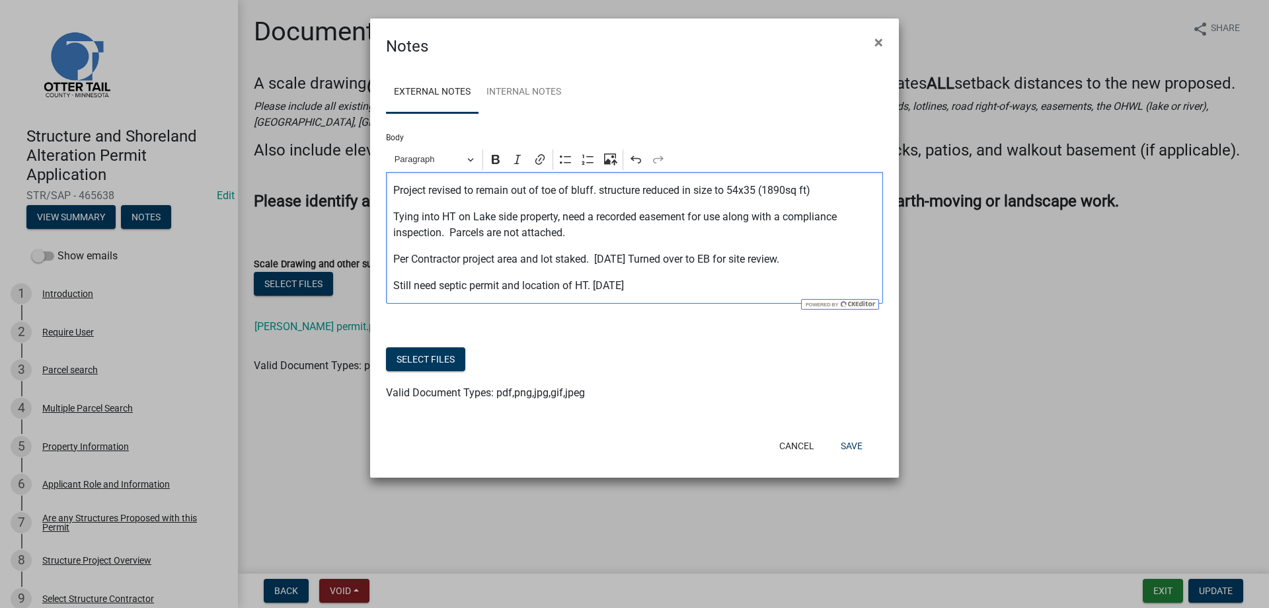
click at [821, 192] on p "Project revised to remain out of toe of bluff. structure reduced in size to 54x…" at bounding box center [634, 190] width 483 height 16
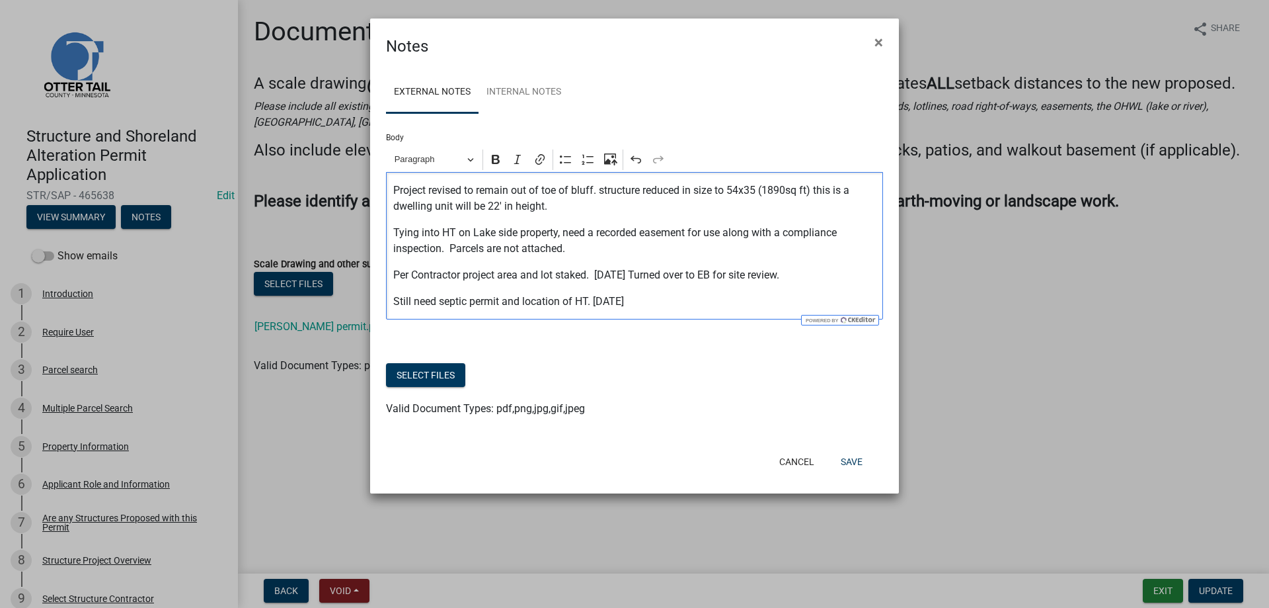
drag, startPoint x: 391, startPoint y: 190, endPoint x: 588, endPoint y: 252, distance: 205.8
click at [588, 252] on div "Project revised to remain out of toe of bluff. structure reduced in size to 54x…" at bounding box center [634, 245] width 497 height 147
click at [494, 158] on icon "Editor toolbar" at bounding box center [496, 159] width 8 height 9
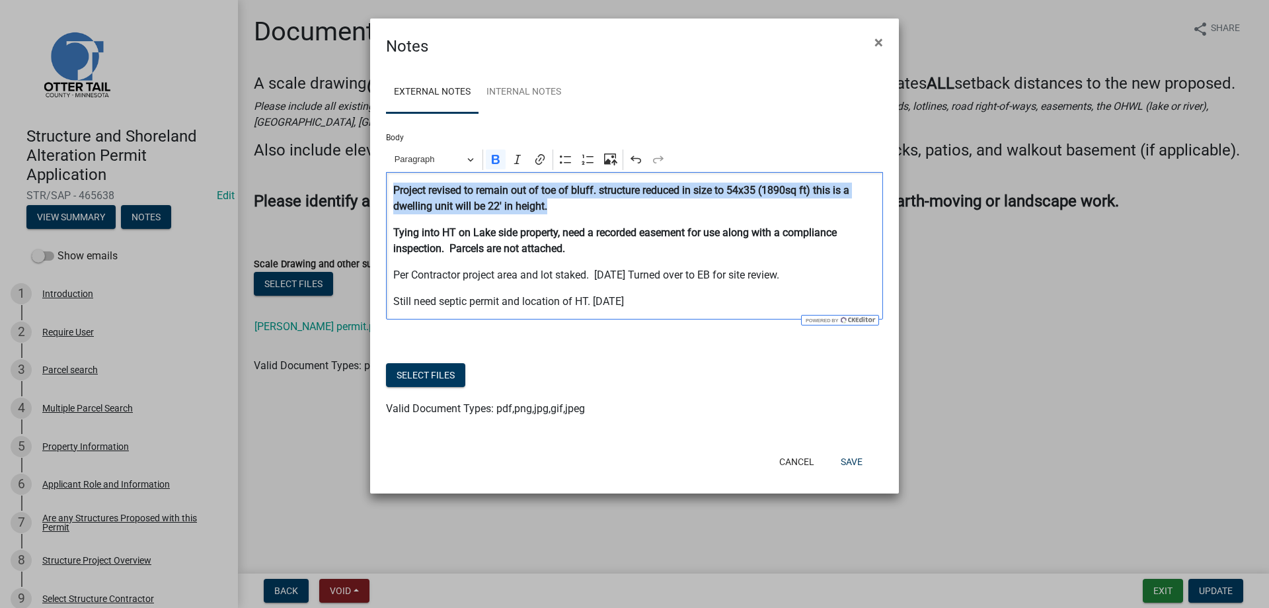
click at [609, 253] on p "Tying into HT on Lake side property, need a recorded easement for use along wit…" at bounding box center [634, 241] width 483 height 32
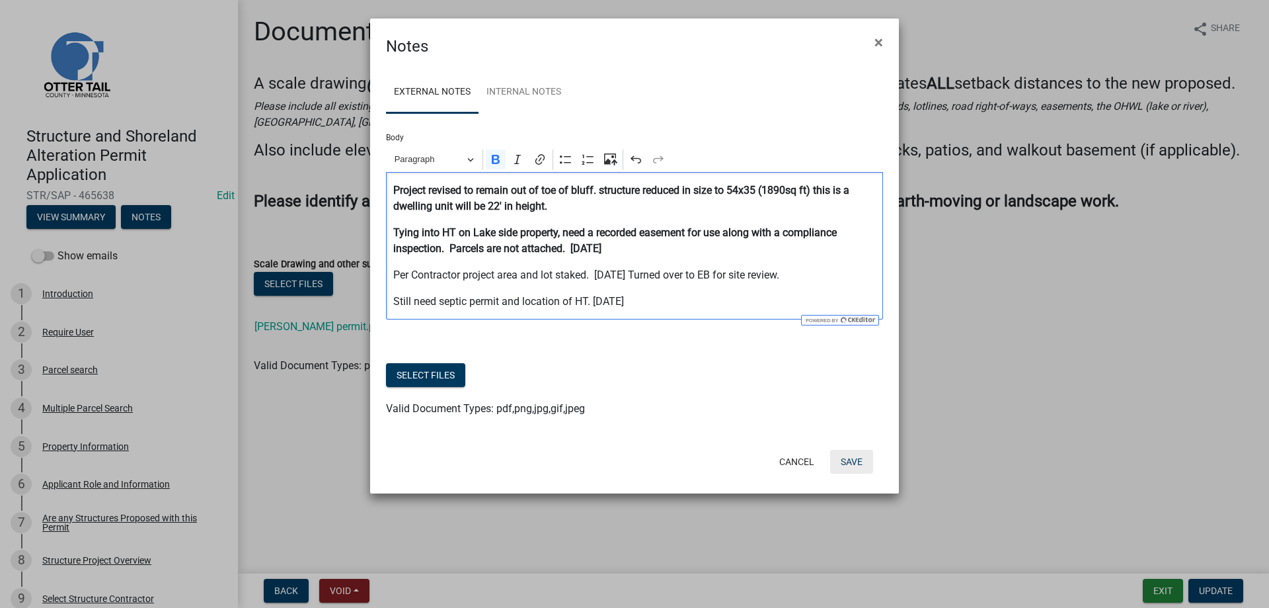
click at [862, 462] on button "Save" at bounding box center [851, 462] width 43 height 24
